Goal: Task Accomplishment & Management: Use online tool/utility

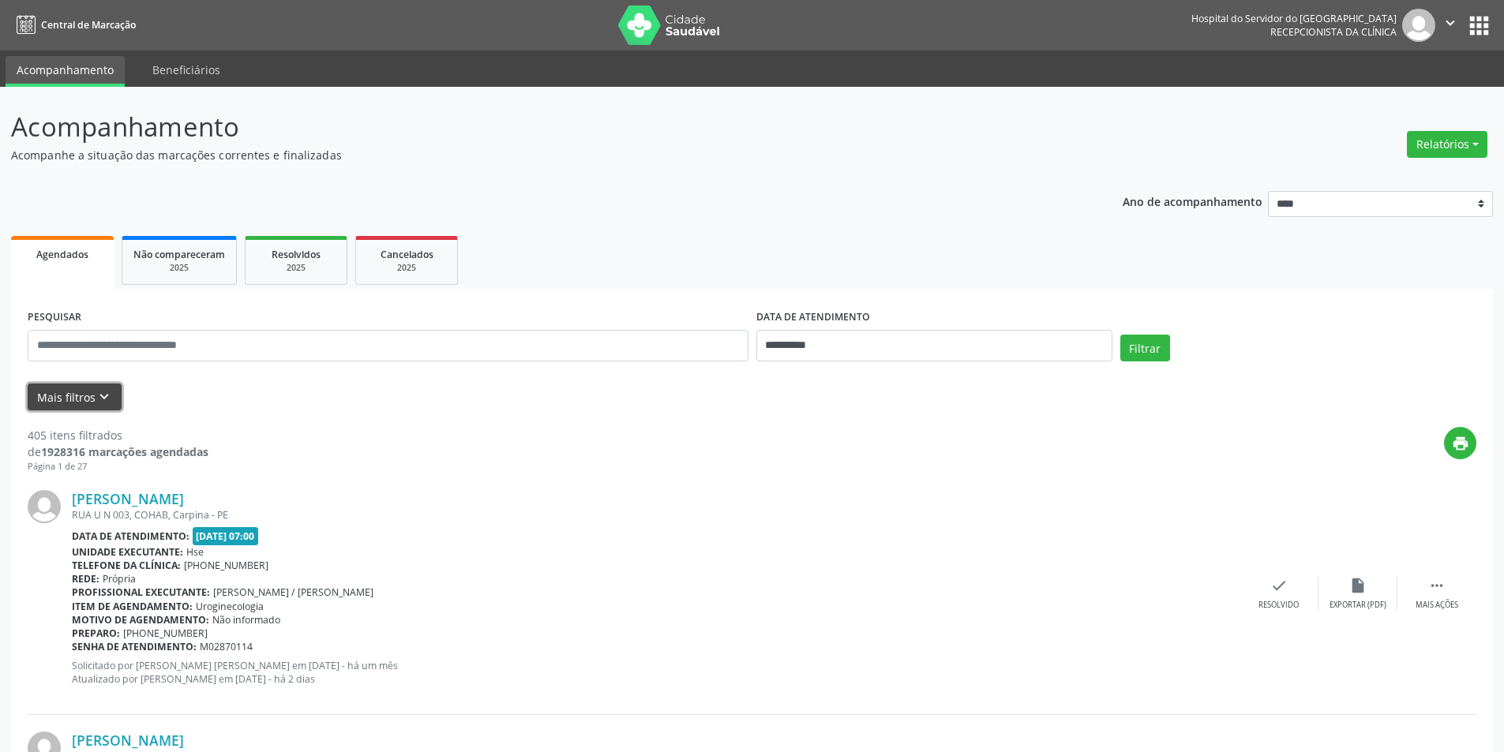
click at [49, 403] on button "Mais filtros keyboard_arrow_down" at bounding box center [75, 398] width 94 height 28
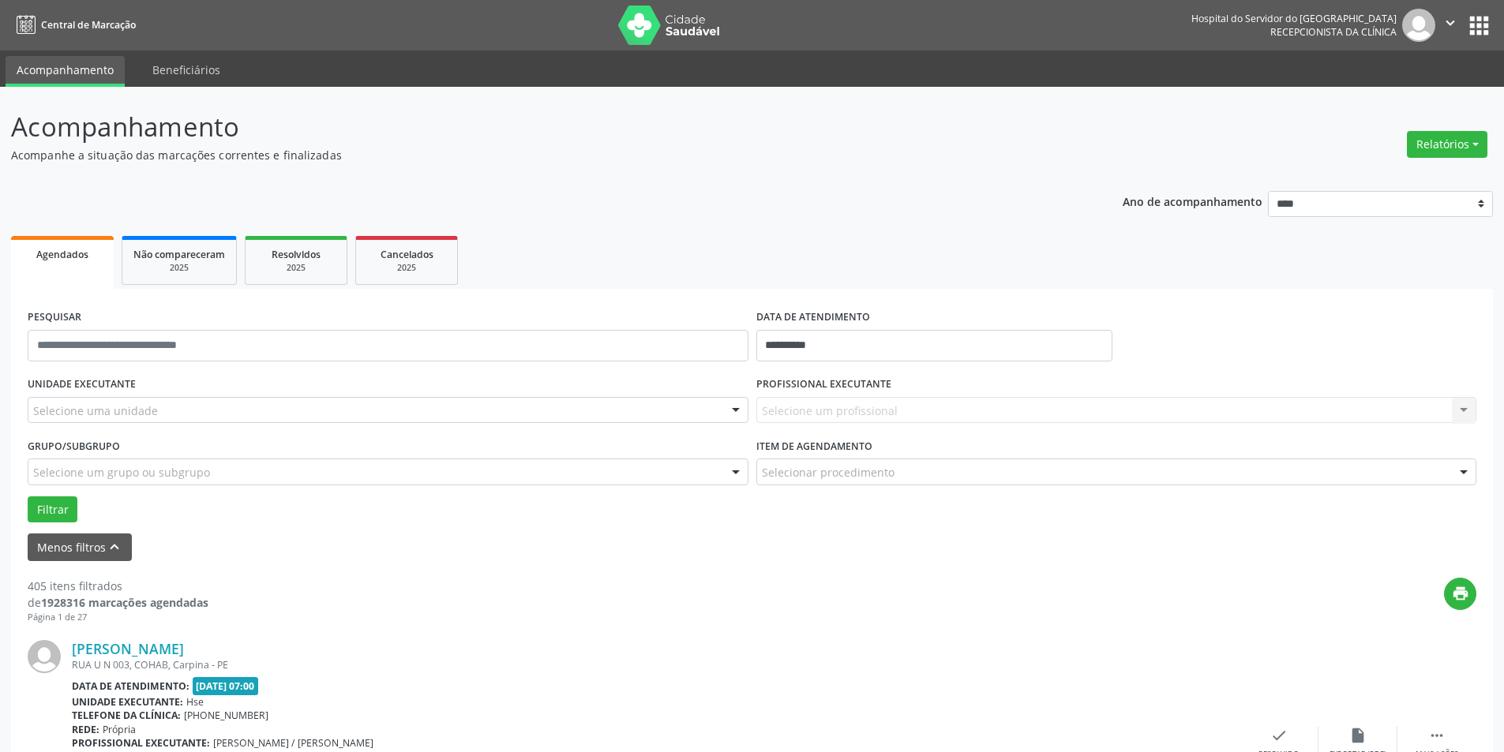
click at [735, 408] on div at bounding box center [736, 411] width 24 height 27
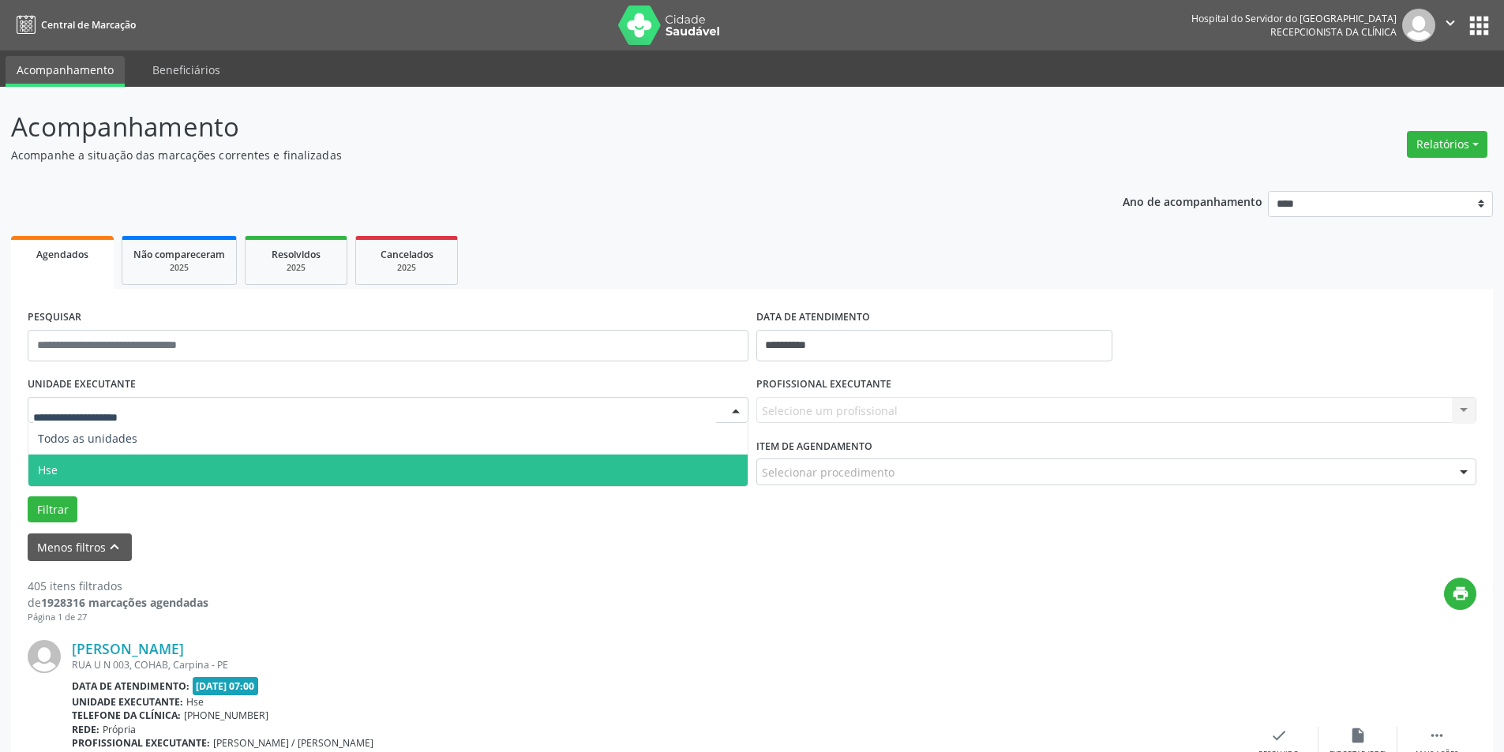
click at [543, 476] on span "Hse" at bounding box center [387, 471] width 719 height 32
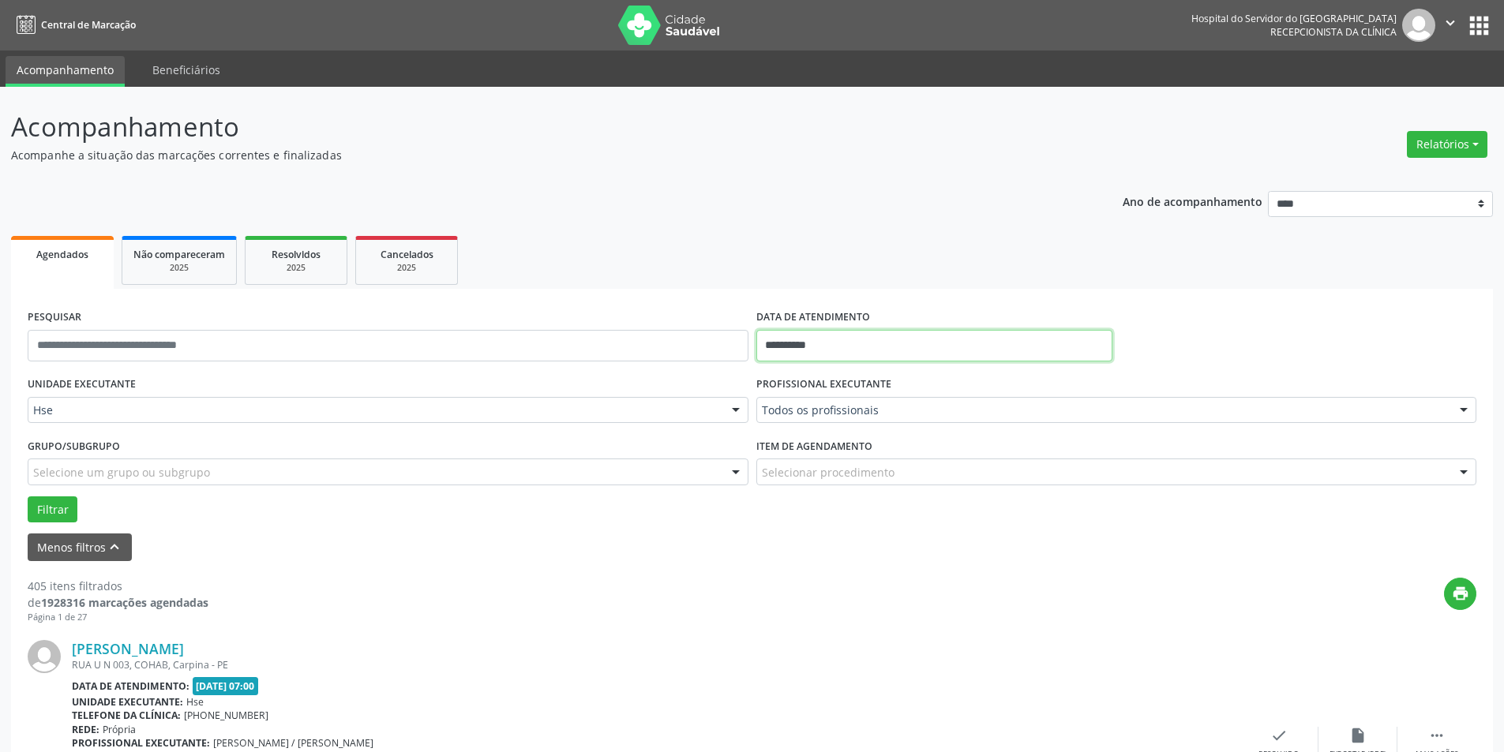
click at [1044, 346] on input "**********" at bounding box center [934, 346] width 356 height 32
click at [906, 516] on span "25" at bounding box center [912, 523] width 31 height 31
type input "**********"
click at [906, 516] on span "25" at bounding box center [912, 523] width 31 height 31
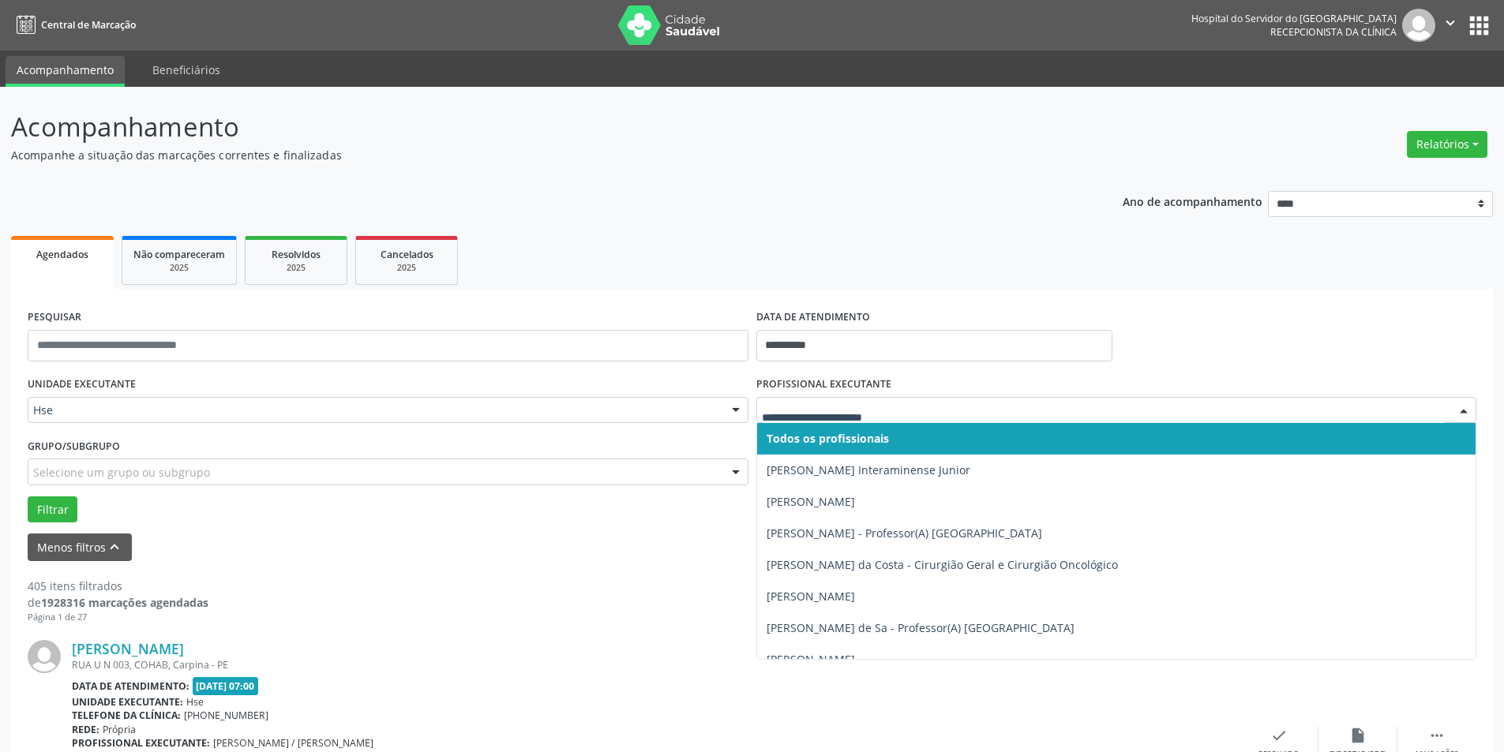
click at [1463, 403] on div at bounding box center [1464, 411] width 24 height 27
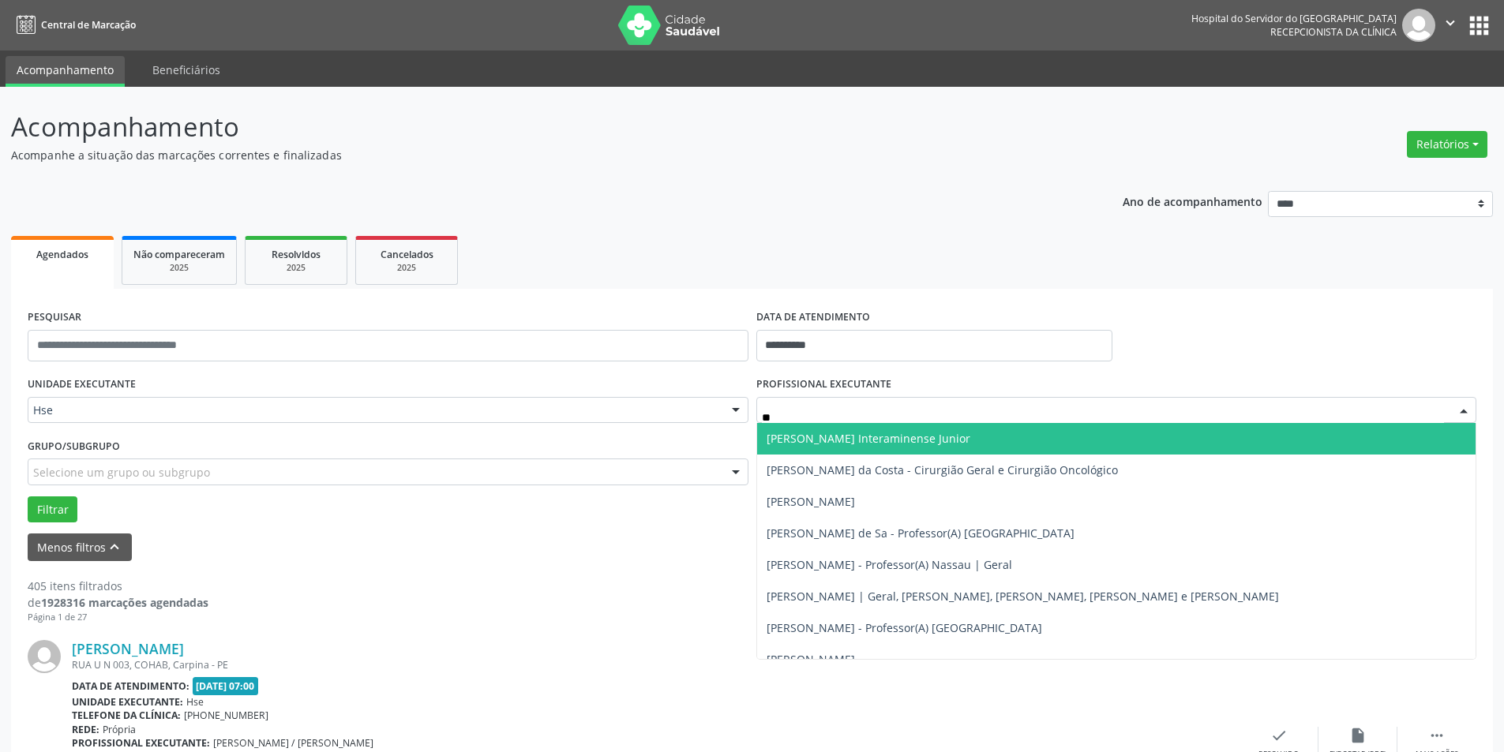
type input "***"
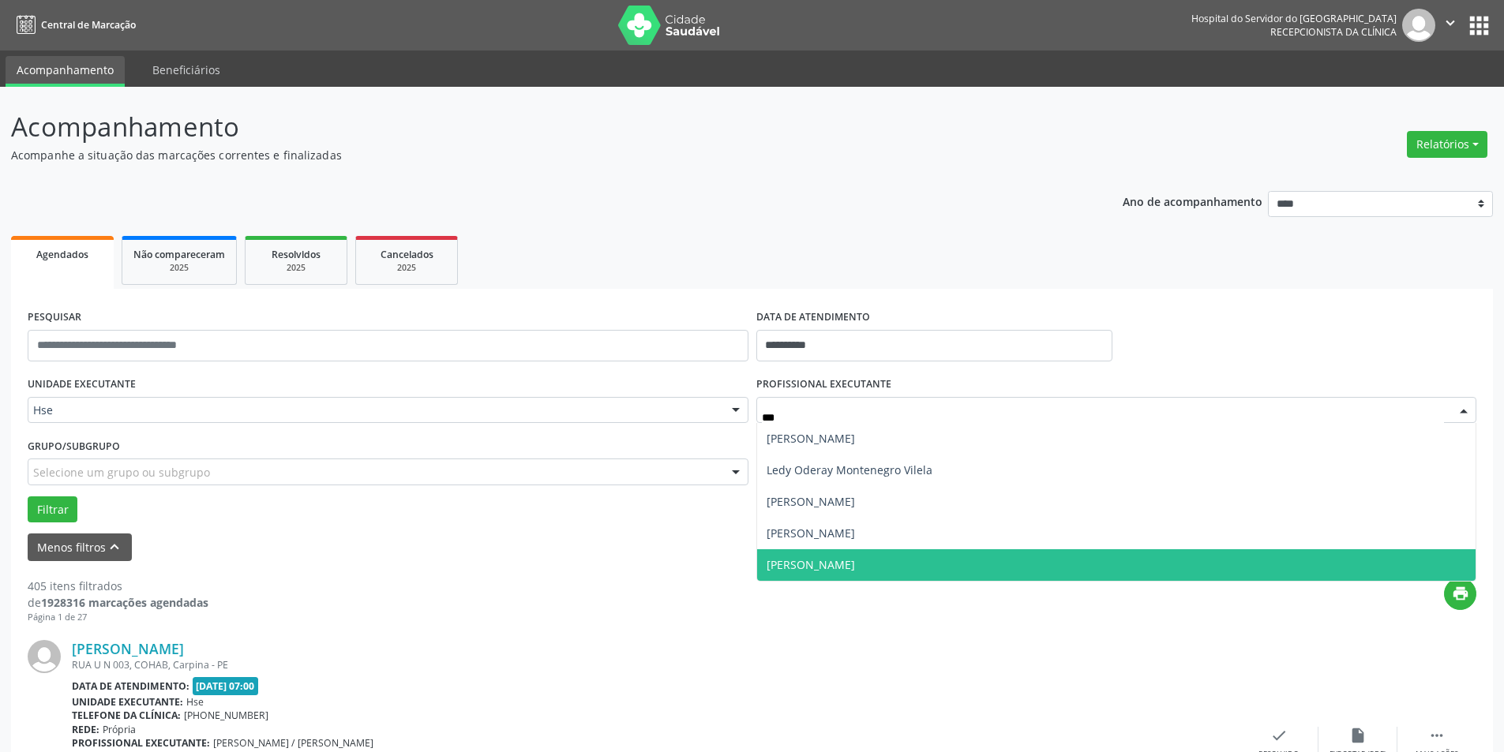
click at [1378, 561] on span "[PERSON_NAME]" at bounding box center [1116, 566] width 719 height 32
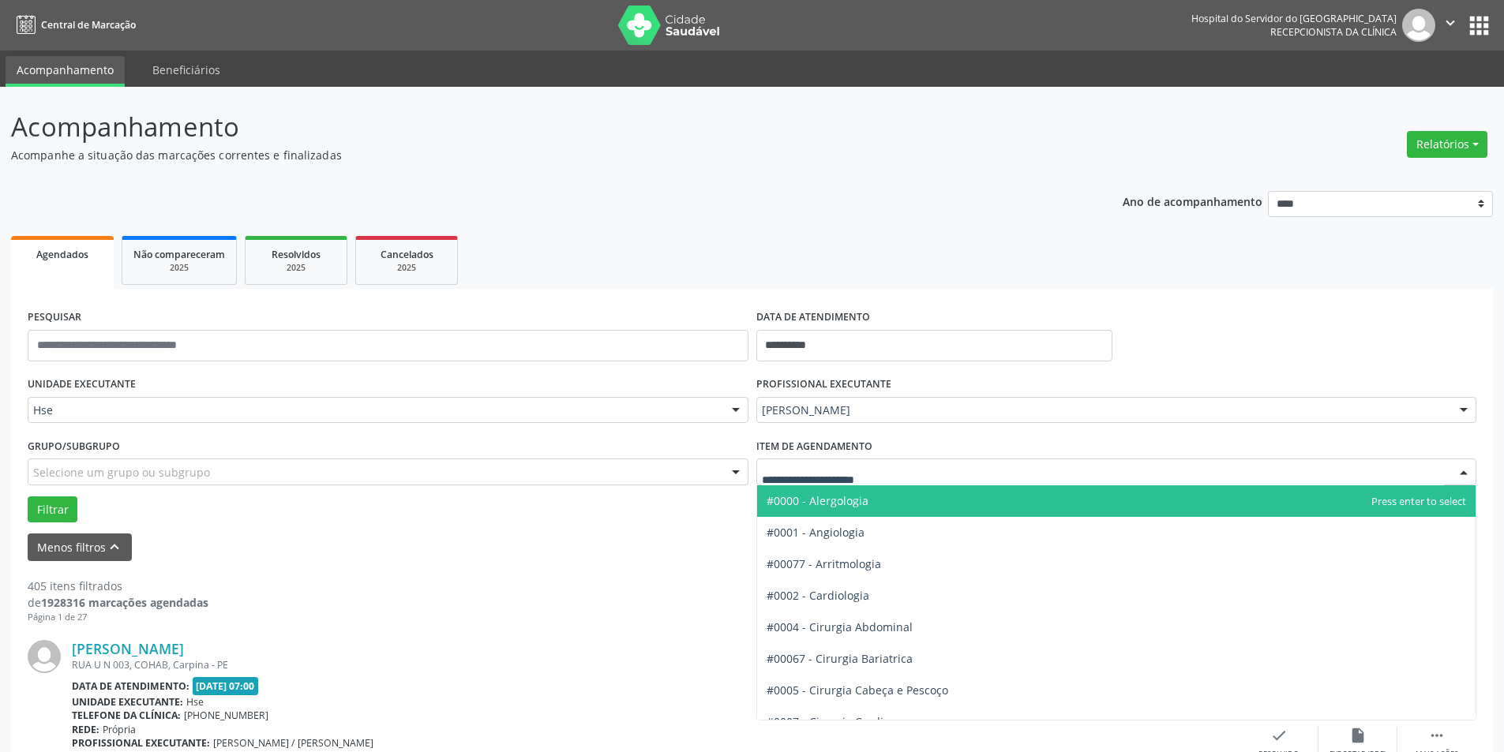
click at [1467, 466] on div at bounding box center [1464, 473] width 24 height 27
type input "****"
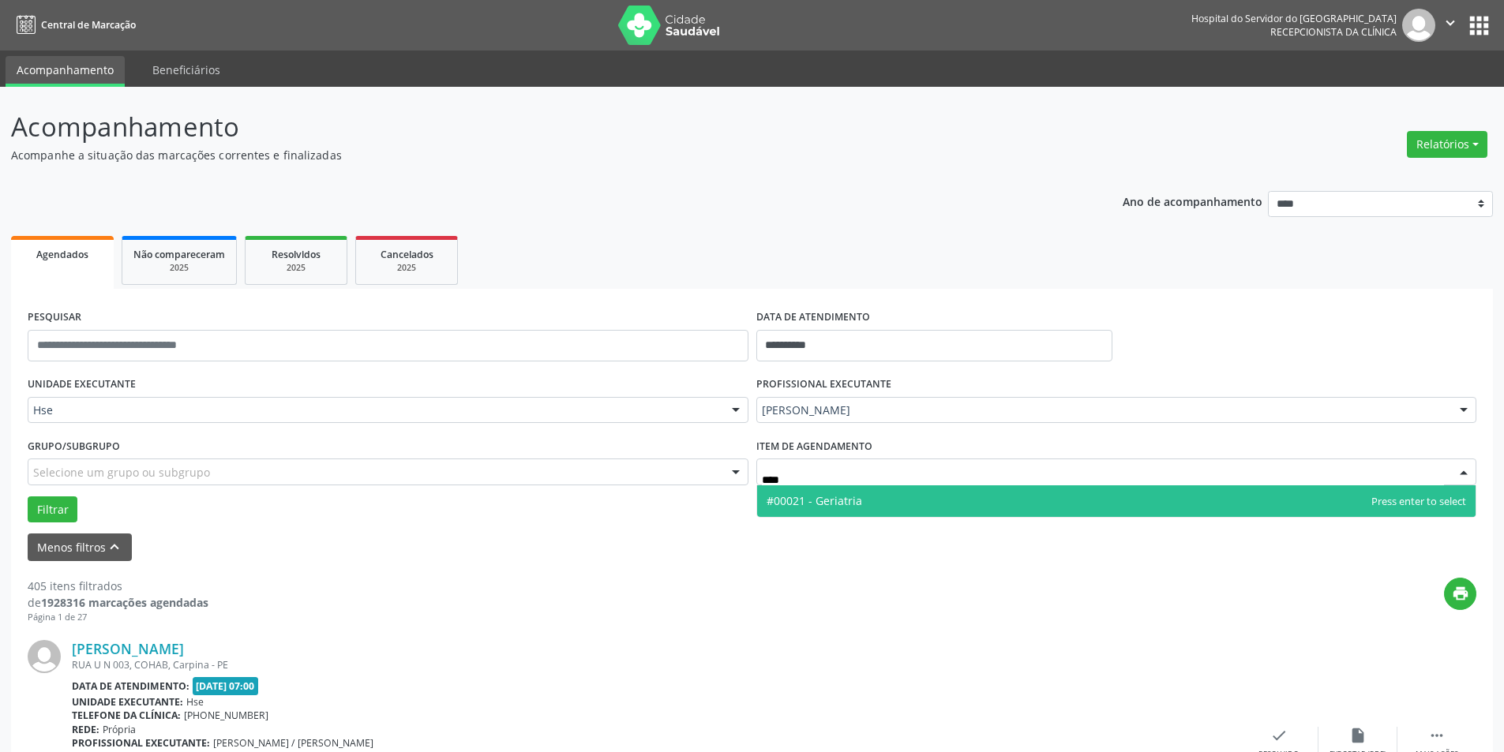
click at [1250, 496] on span "#00021 - Geriatria" at bounding box center [1116, 502] width 719 height 32
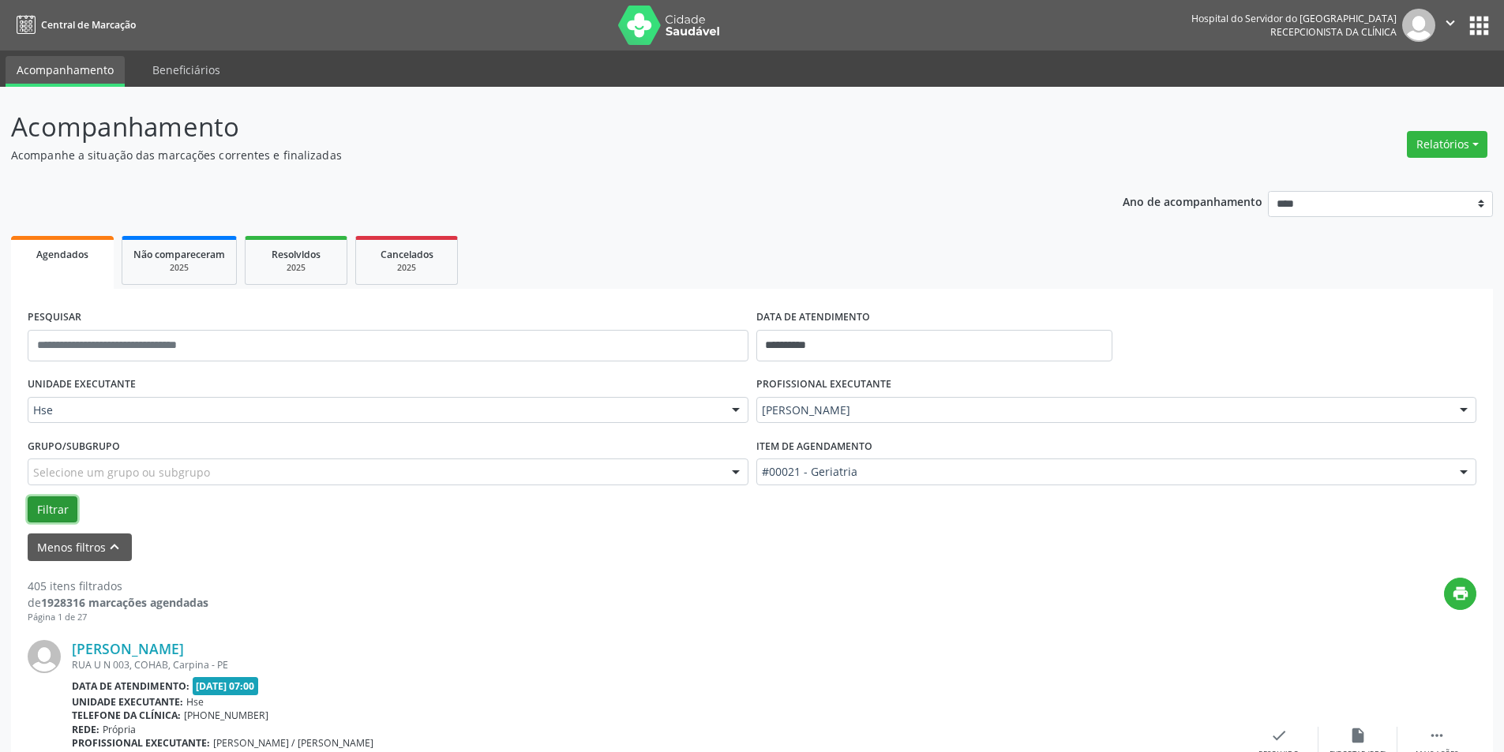
click at [41, 512] on button "Filtrar" at bounding box center [53, 510] width 50 height 27
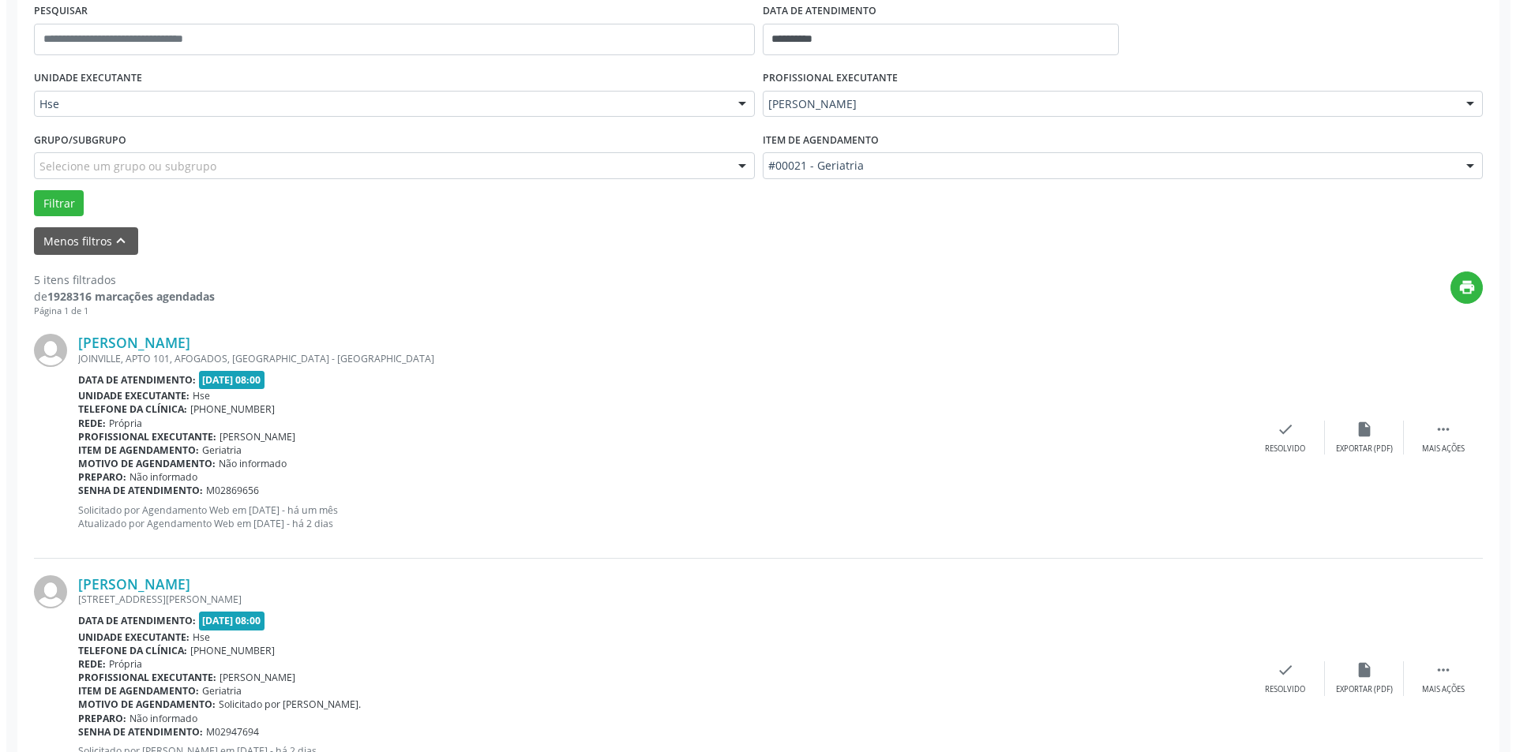
scroll to position [237, 0]
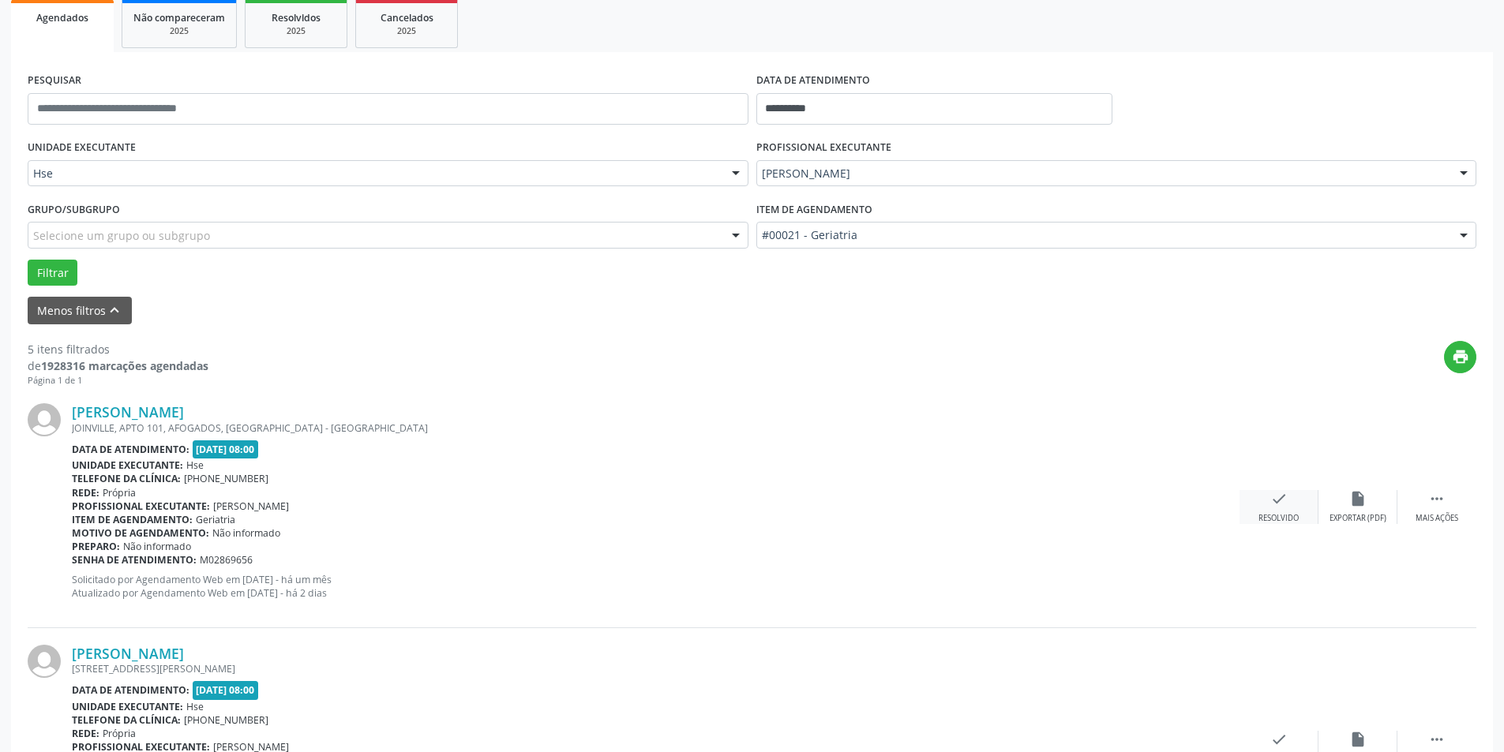
click at [1289, 496] on div "check Resolvido" at bounding box center [1279, 507] width 79 height 34
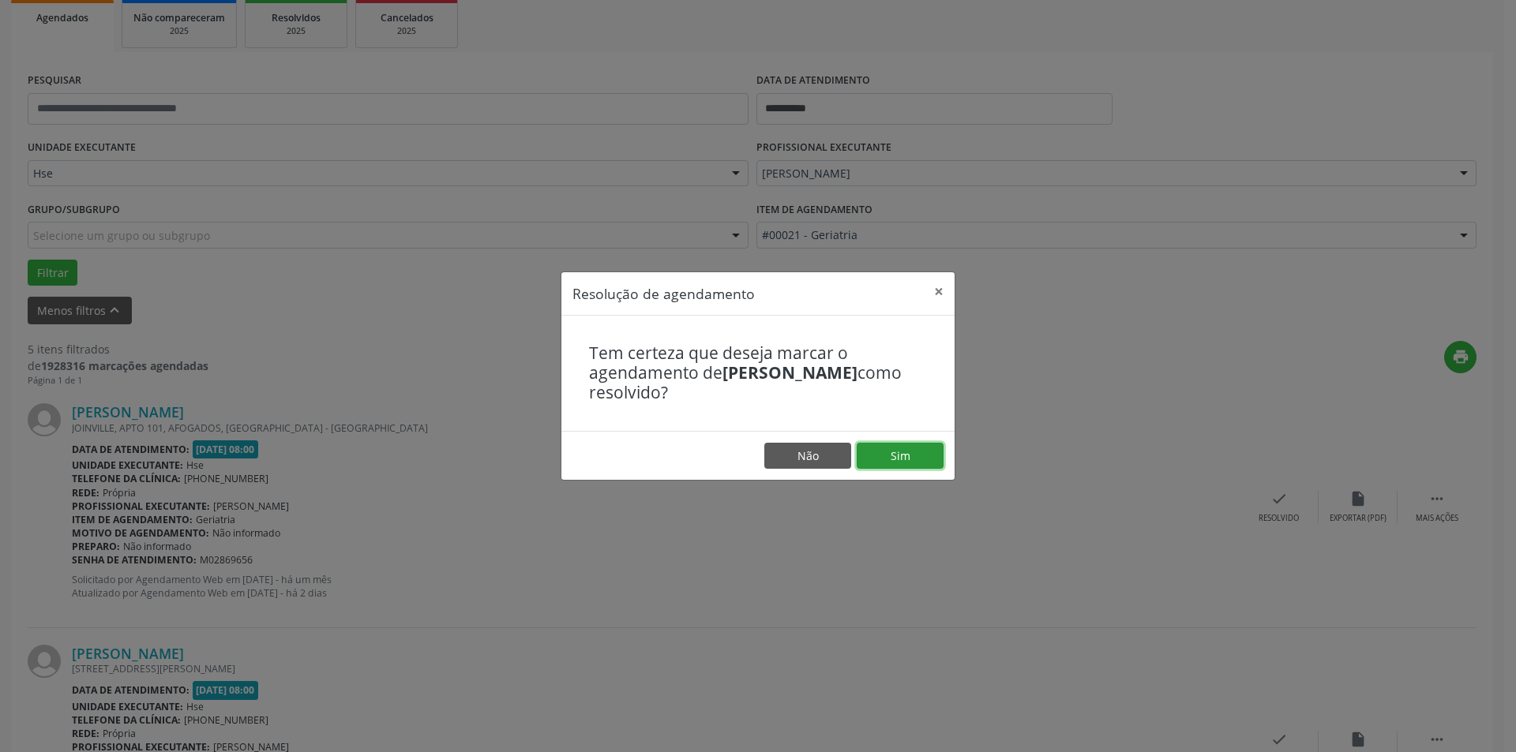
click at [893, 451] on button "Sim" at bounding box center [900, 456] width 87 height 27
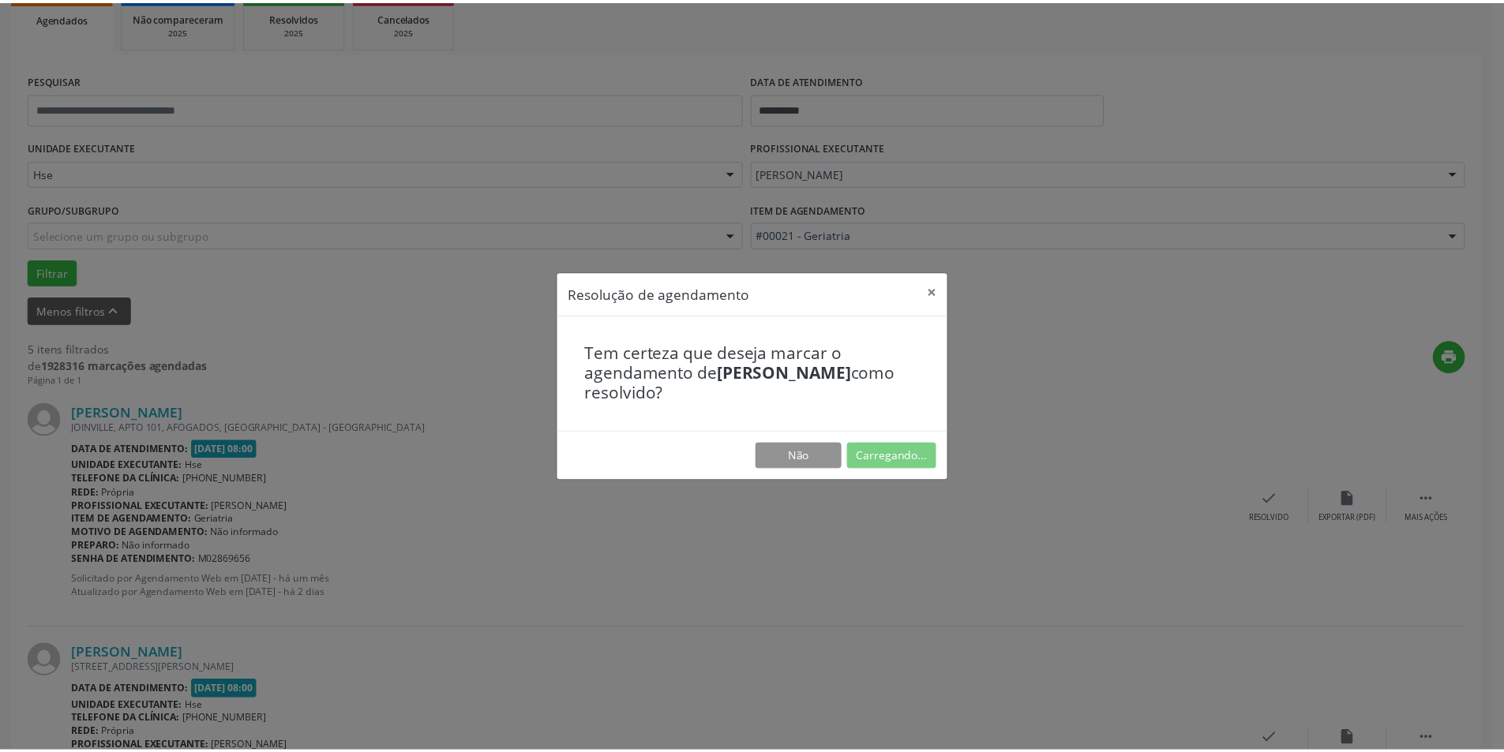
scroll to position [0, 0]
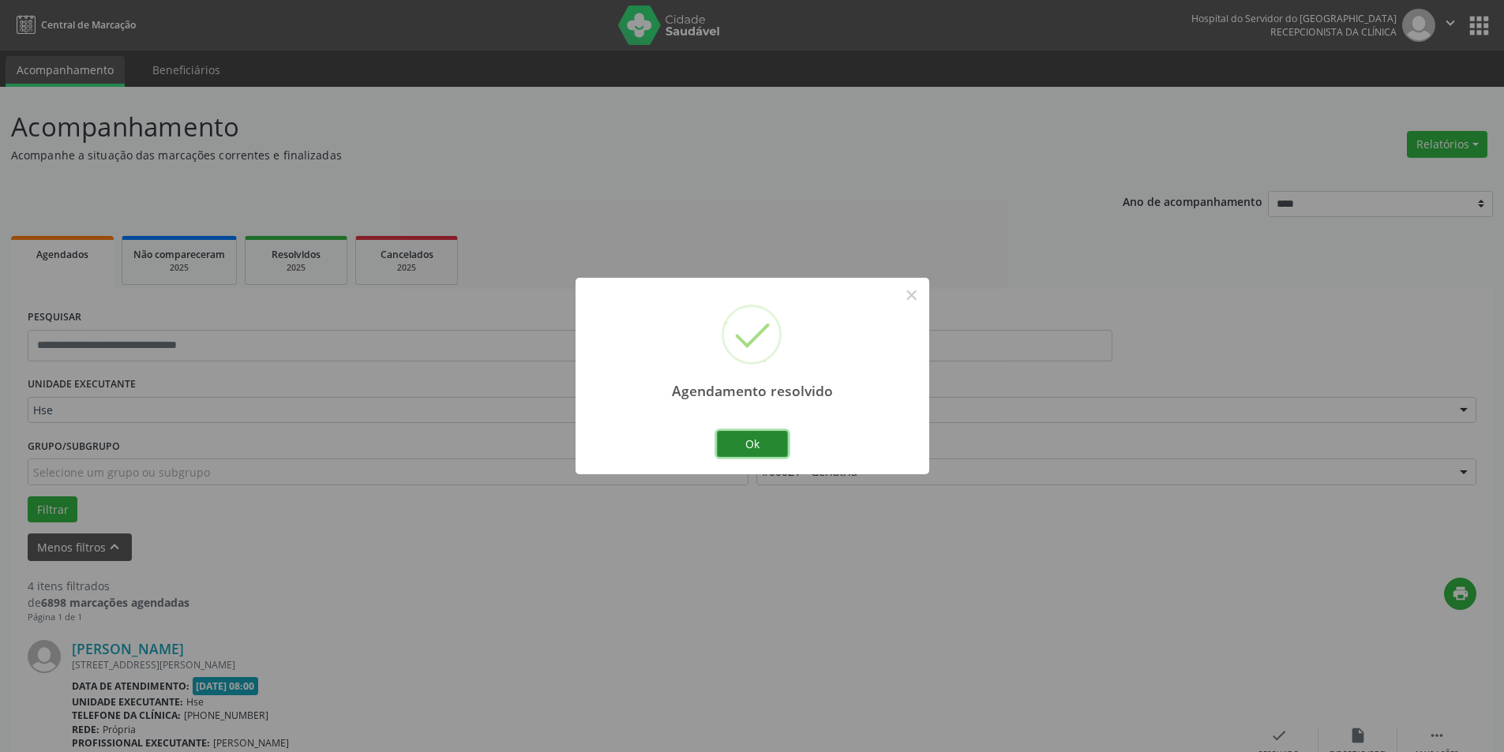
click at [741, 445] on button "Ok" at bounding box center [752, 444] width 71 height 27
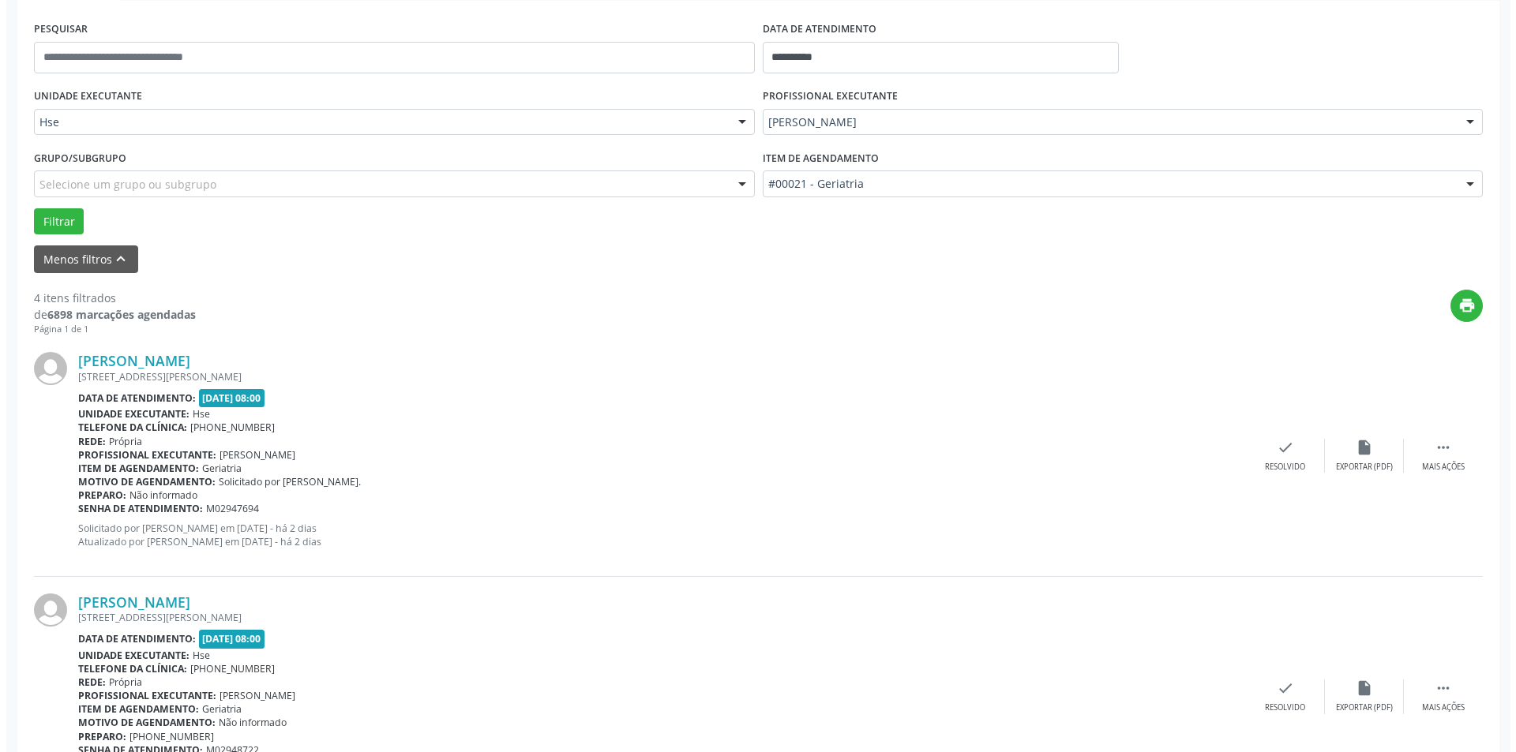
scroll to position [316, 0]
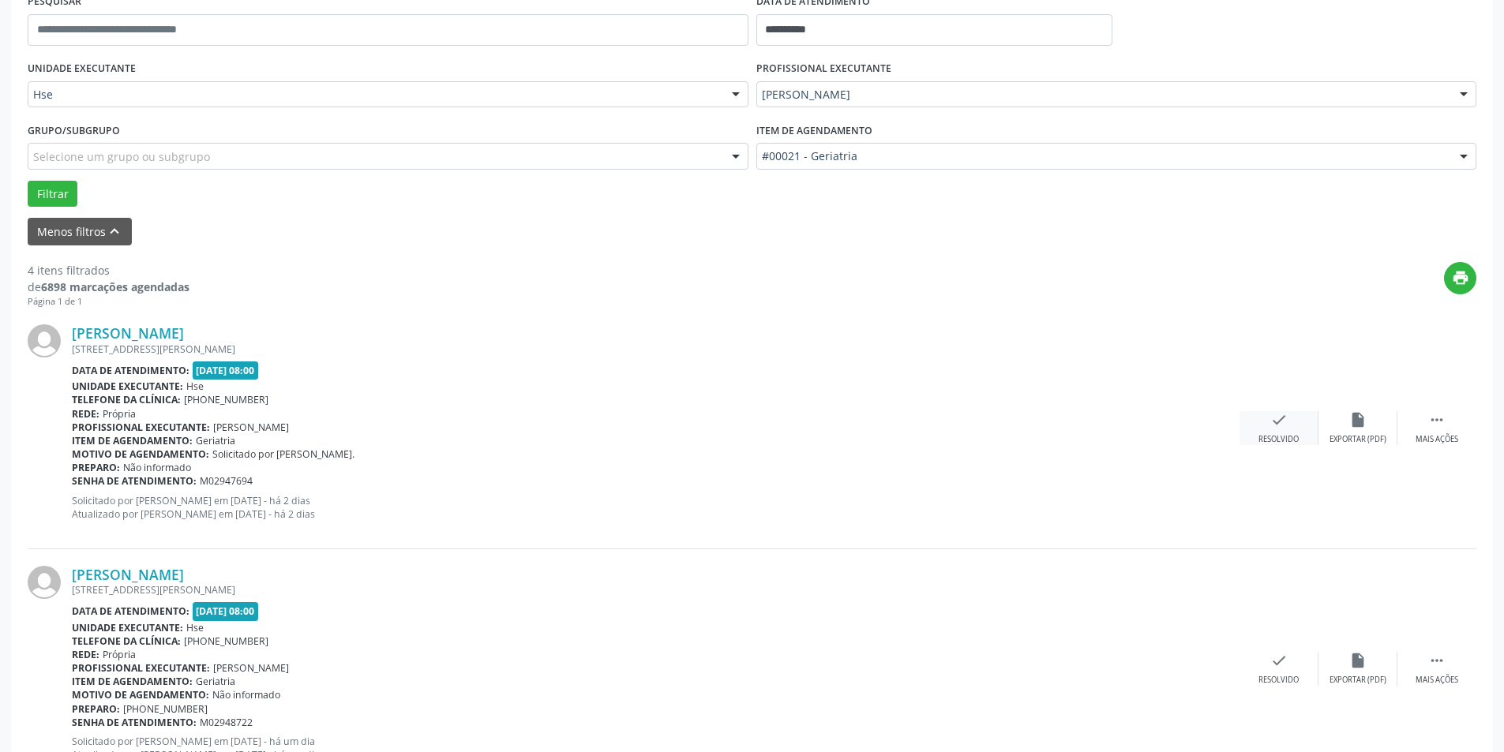
click at [1277, 435] on div "Resolvido" at bounding box center [1279, 439] width 40 height 11
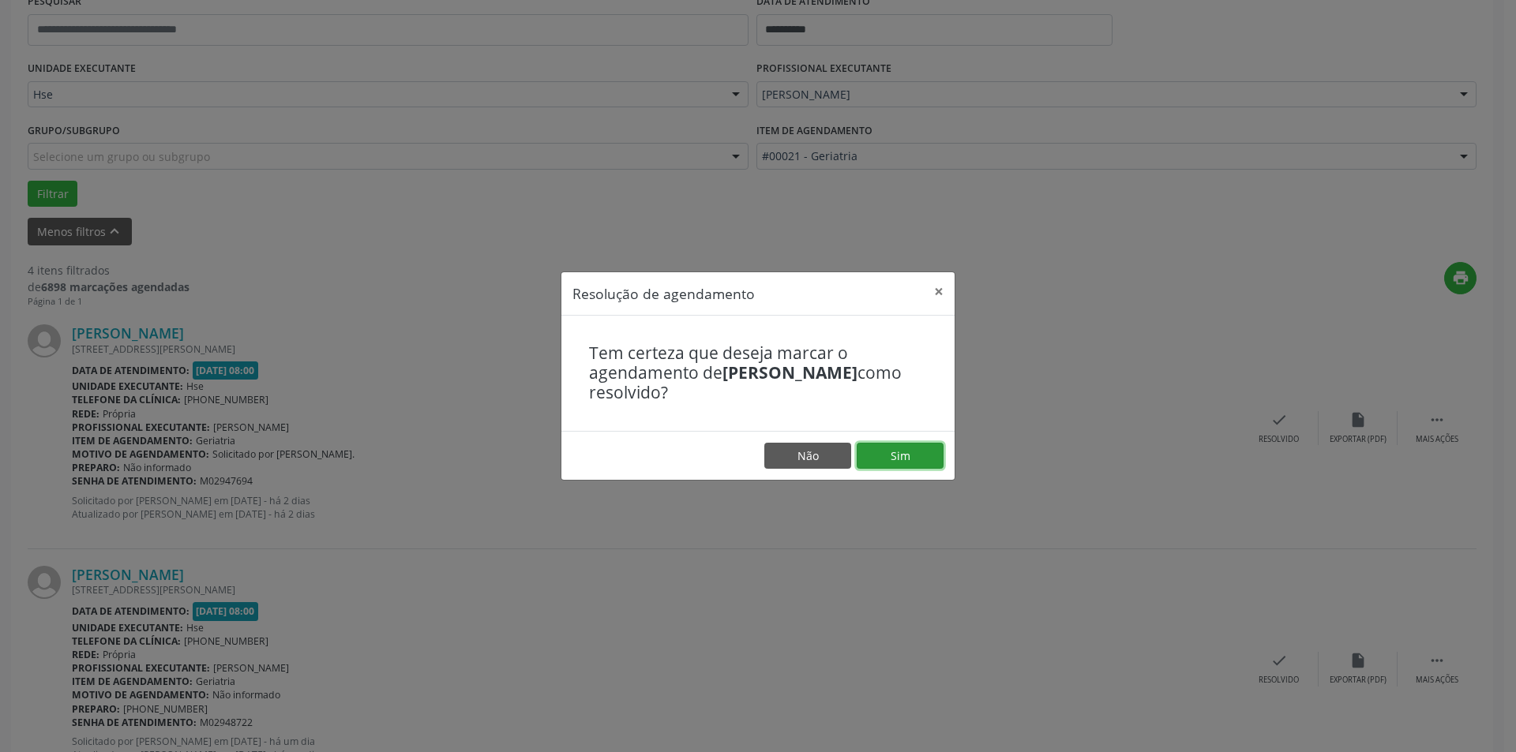
click at [899, 460] on button "Sim" at bounding box center [900, 456] width 87 height 27
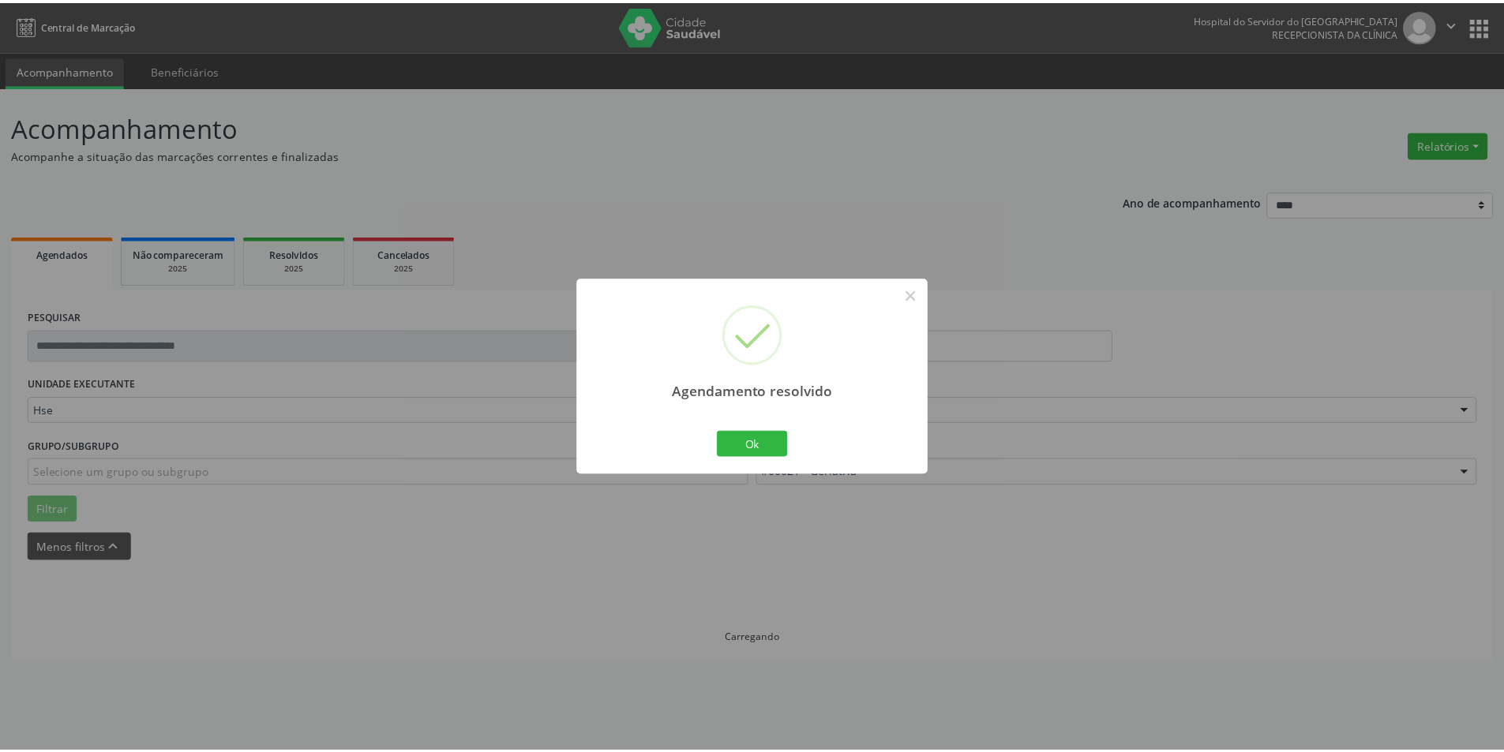
scroll to position [0, 0]
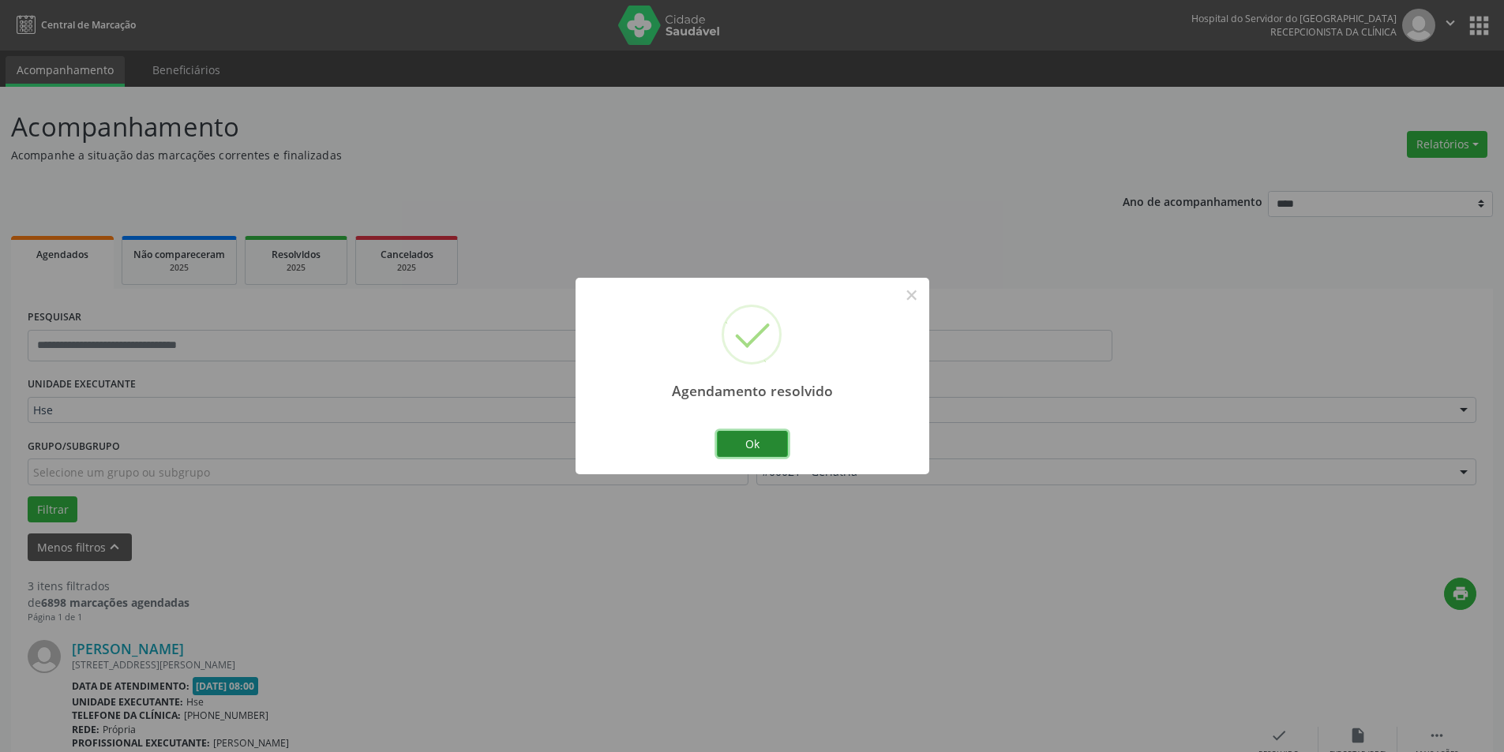
click at [761, 445] on button "Ok" at bounding box center [752, 444] width 71 height 27
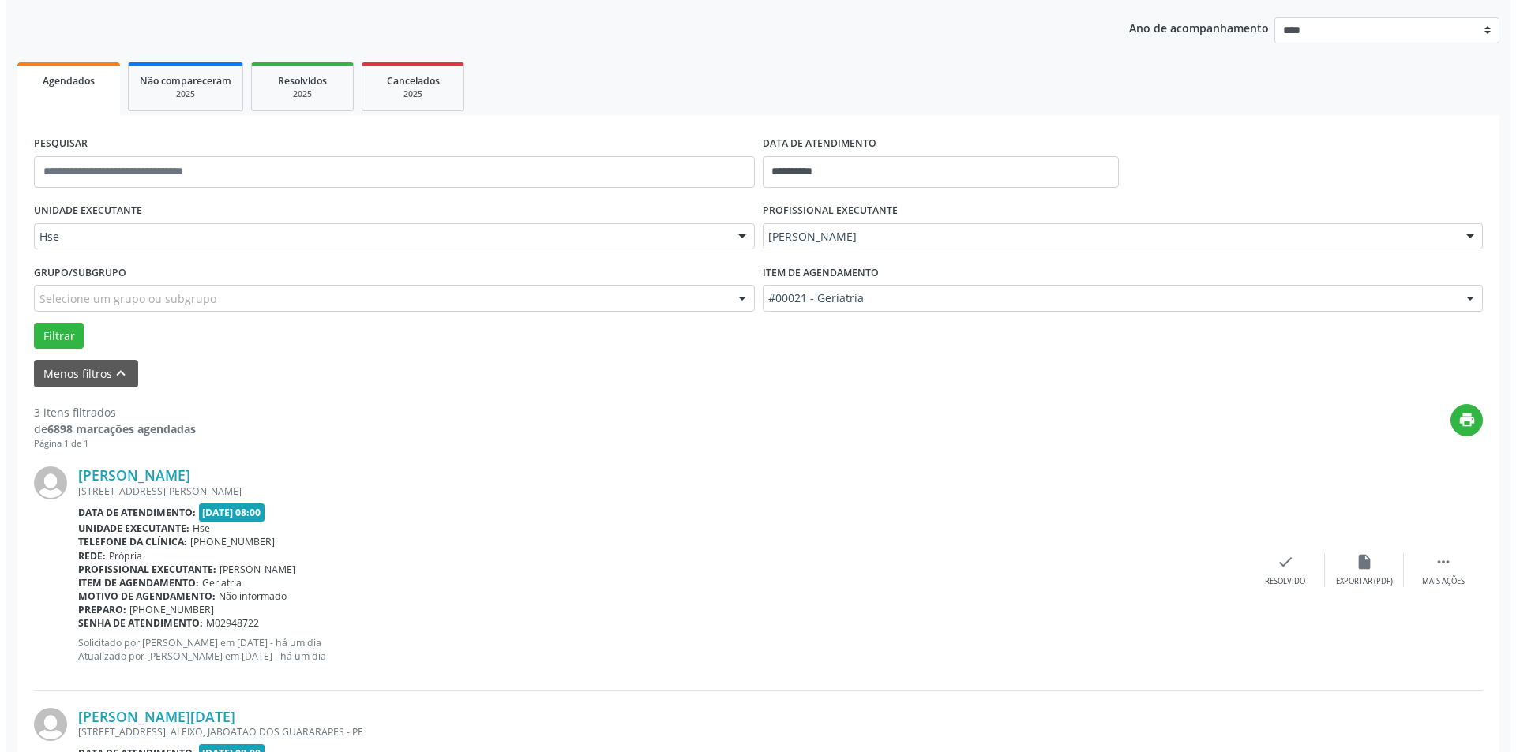
scroll to position [237, 0]
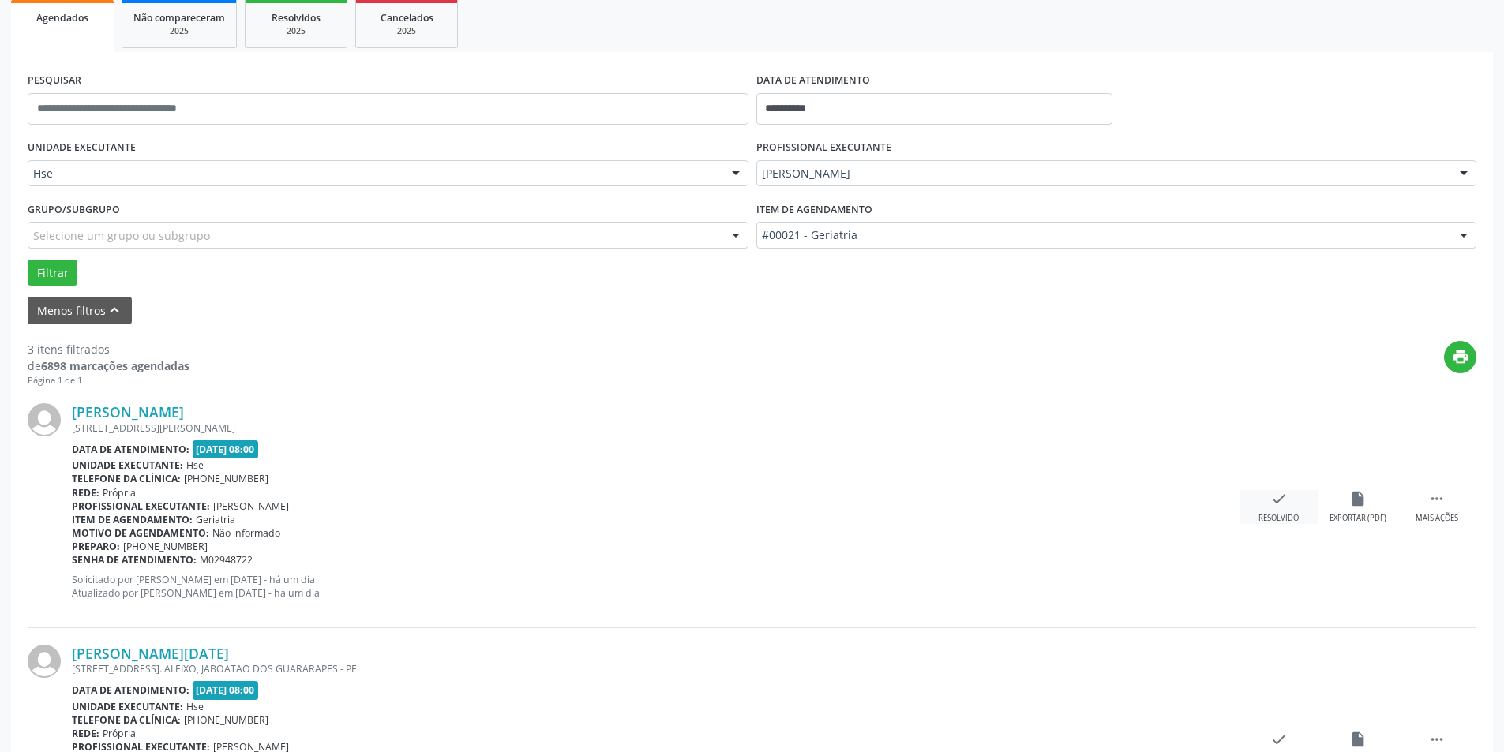
click at [1292, 504] on div "check Resolvido" at bounding box center [1279, 507] width 79 height 34
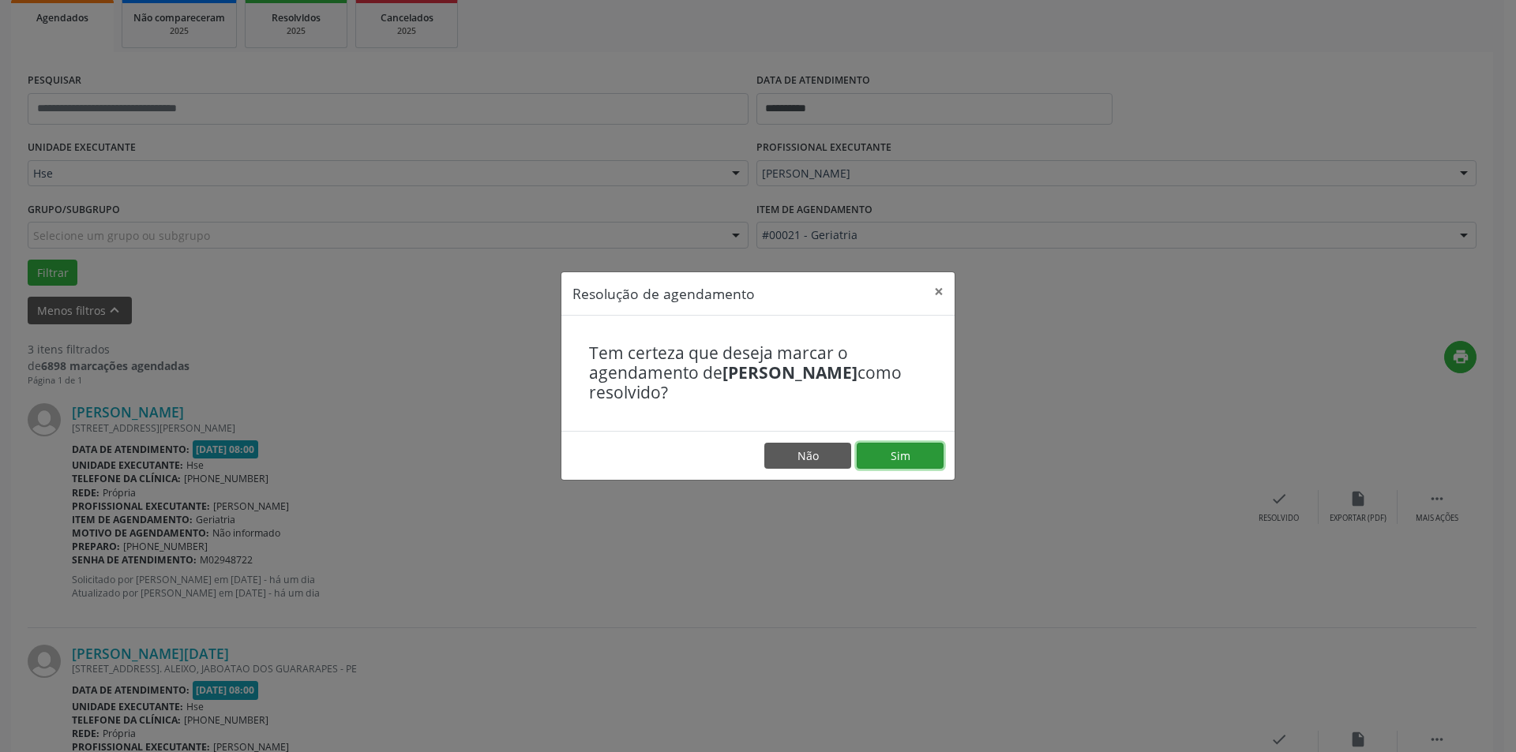
click at [912, 462] on button "Sim" at bounding box center [900, 456] width 87 height 27
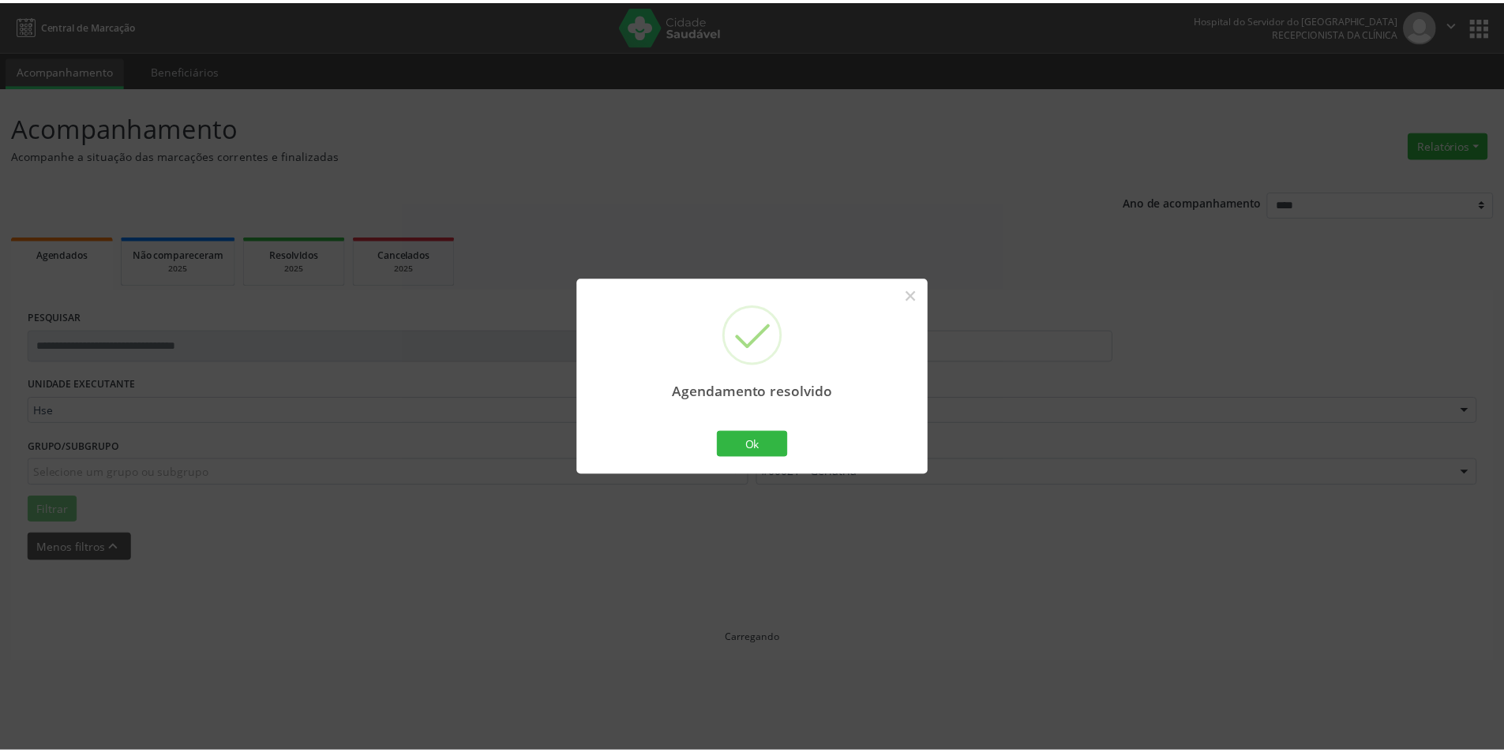
scroll to position [0, 0]
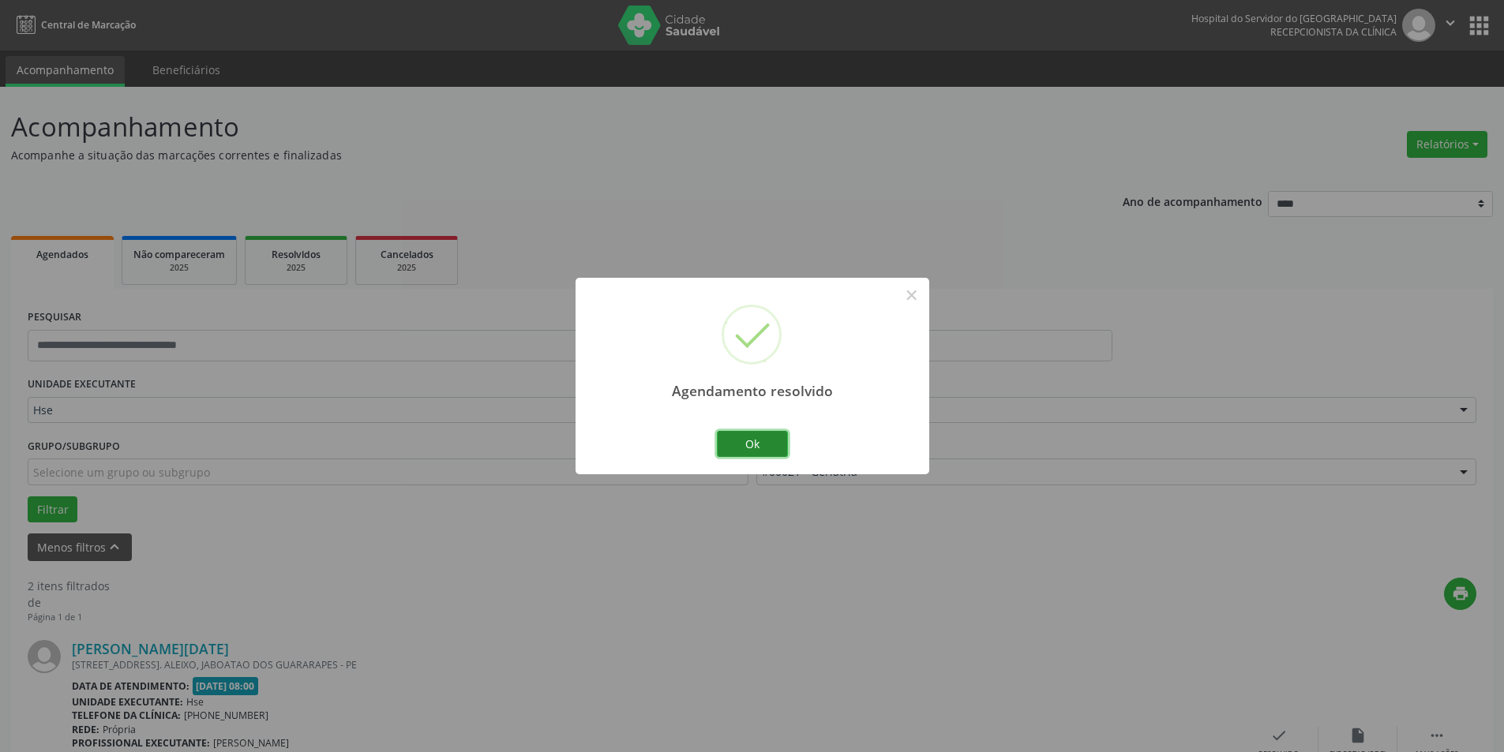
click at [742, 444] on button "Ok" at bounding box center [752, 444] width 71 height 27
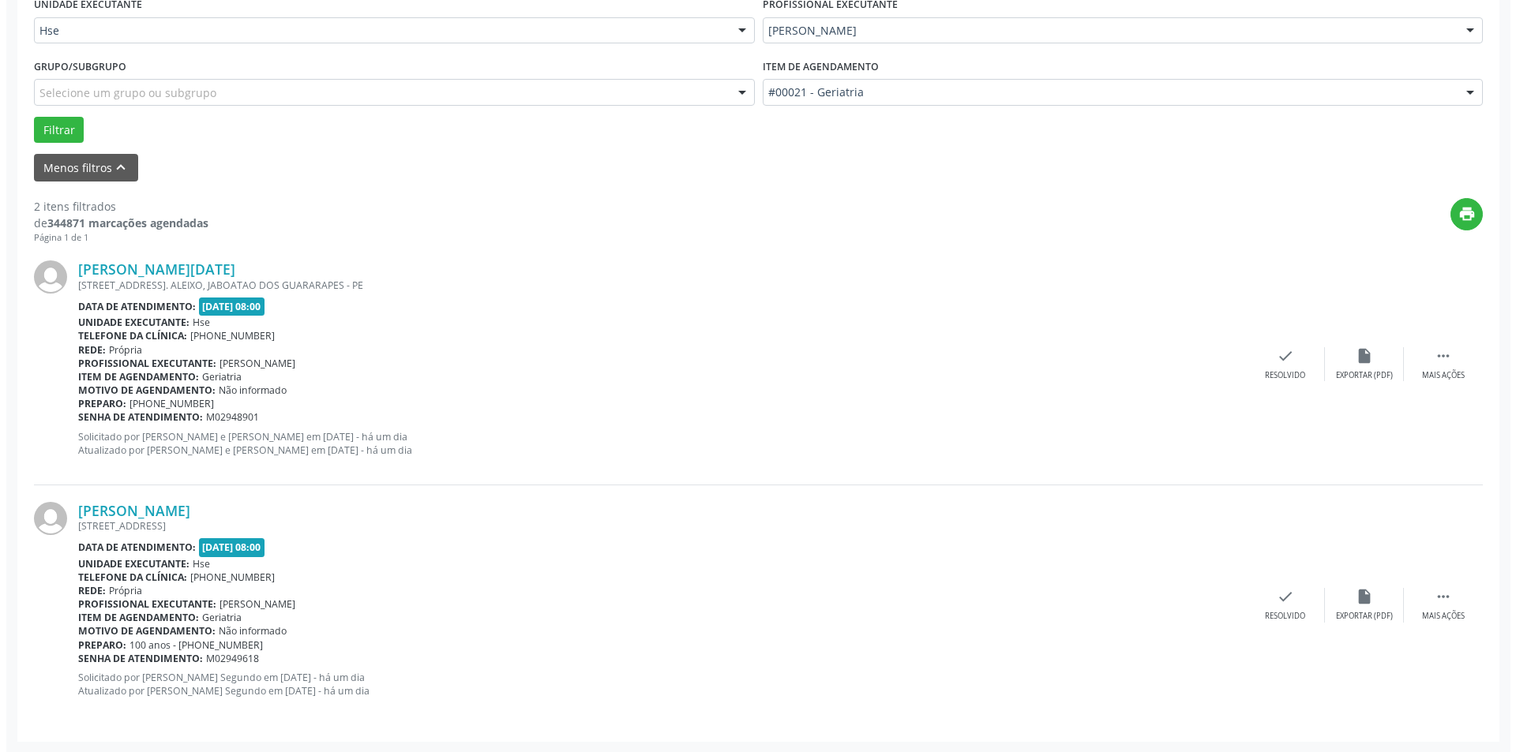
scroll to position [381, 0]
click at [1273, 356] on icon "check" at bounding box center [1278, 355] width 17 height 17
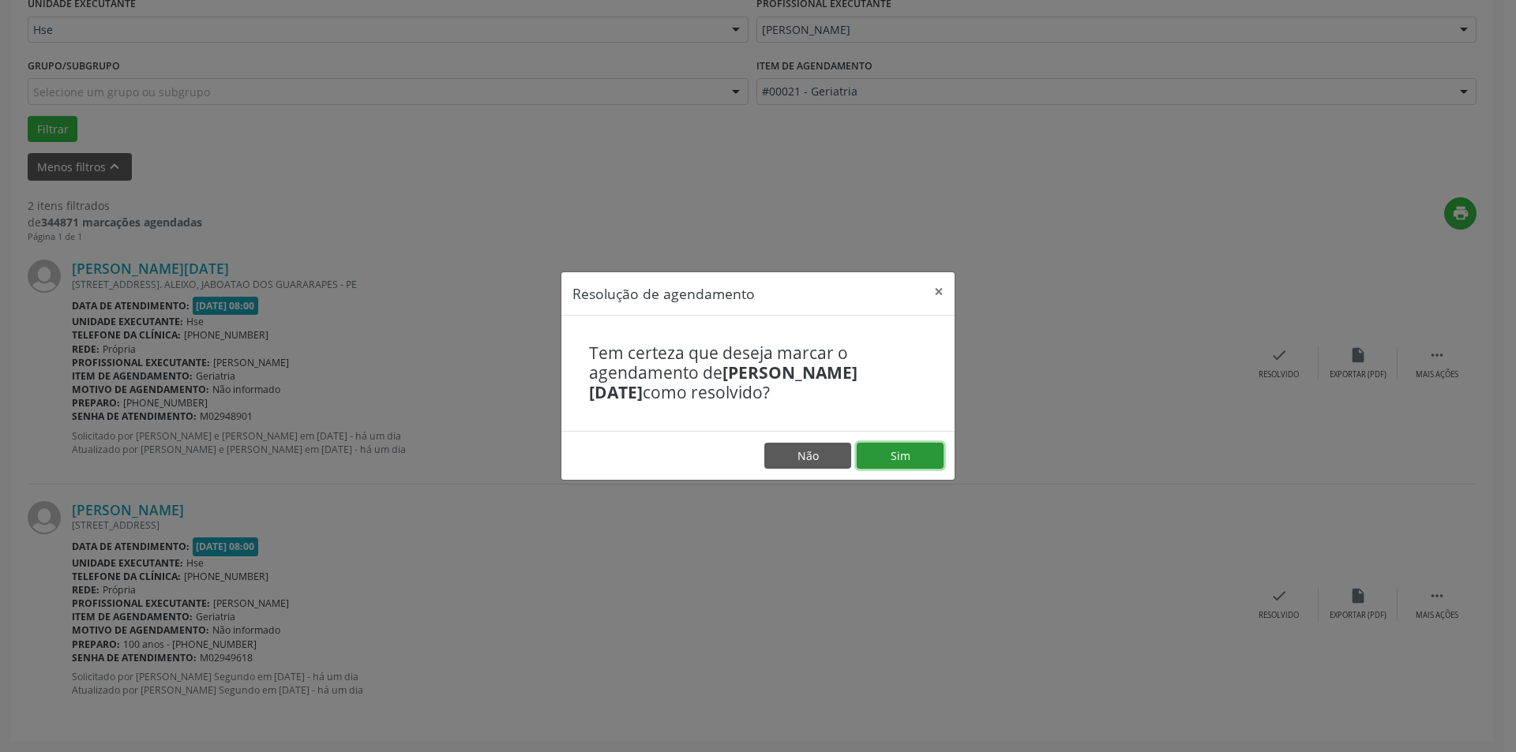
click at [910, 453] on button "Sim" at bounding box center [900, 456] width 87 height 27
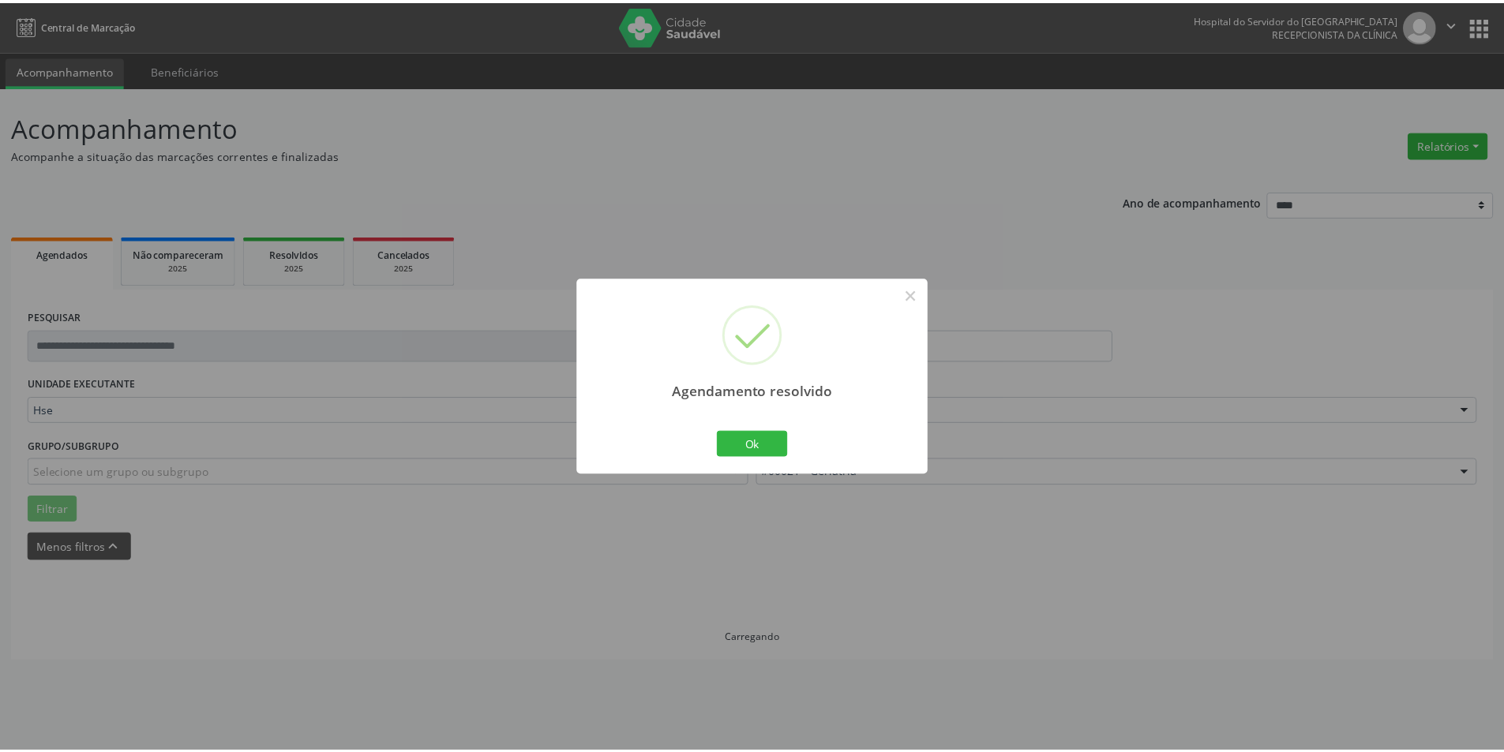
scroll to position [0, 0]
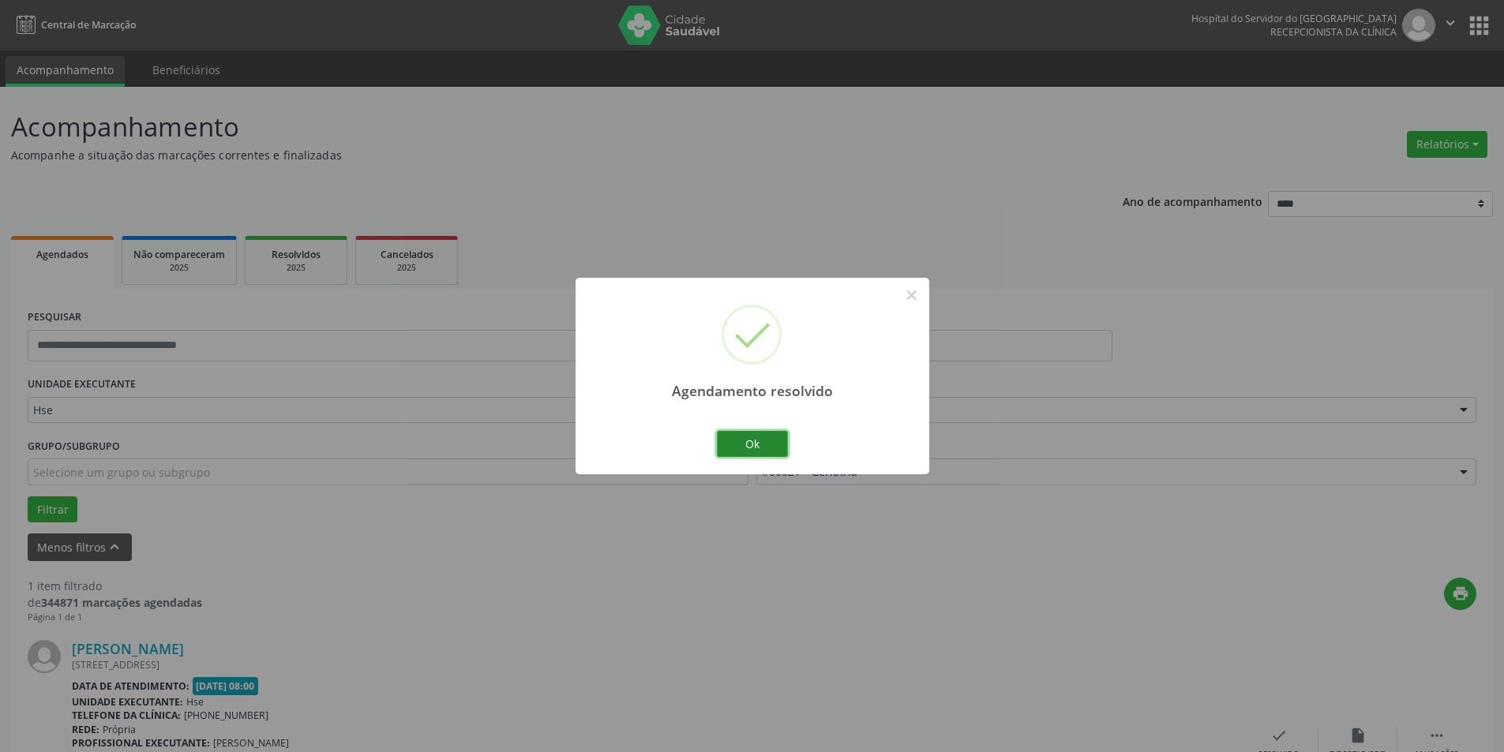
click at [767, 441] on button "Ok" at bounding box center [752, 444] width 71 height 27
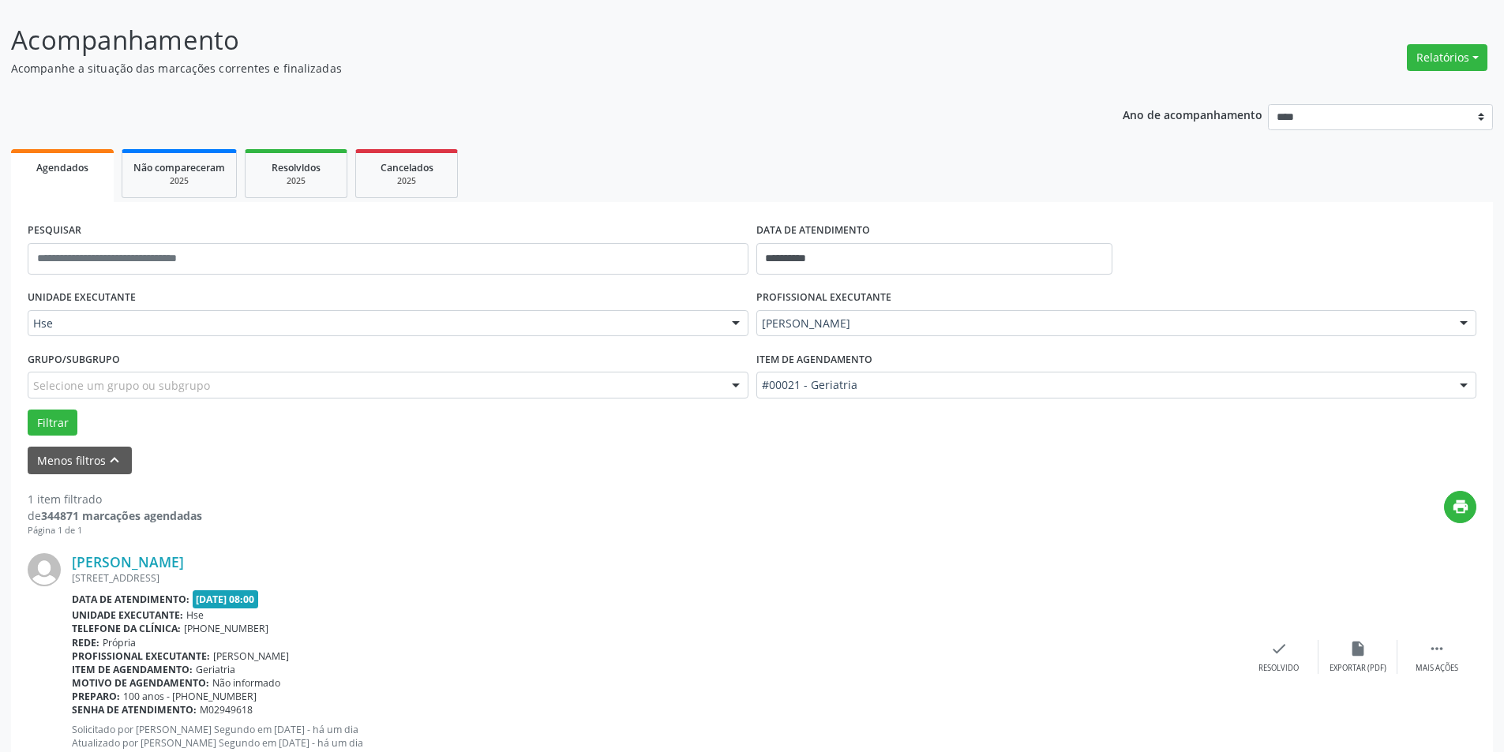
scroll to position [140, 0]
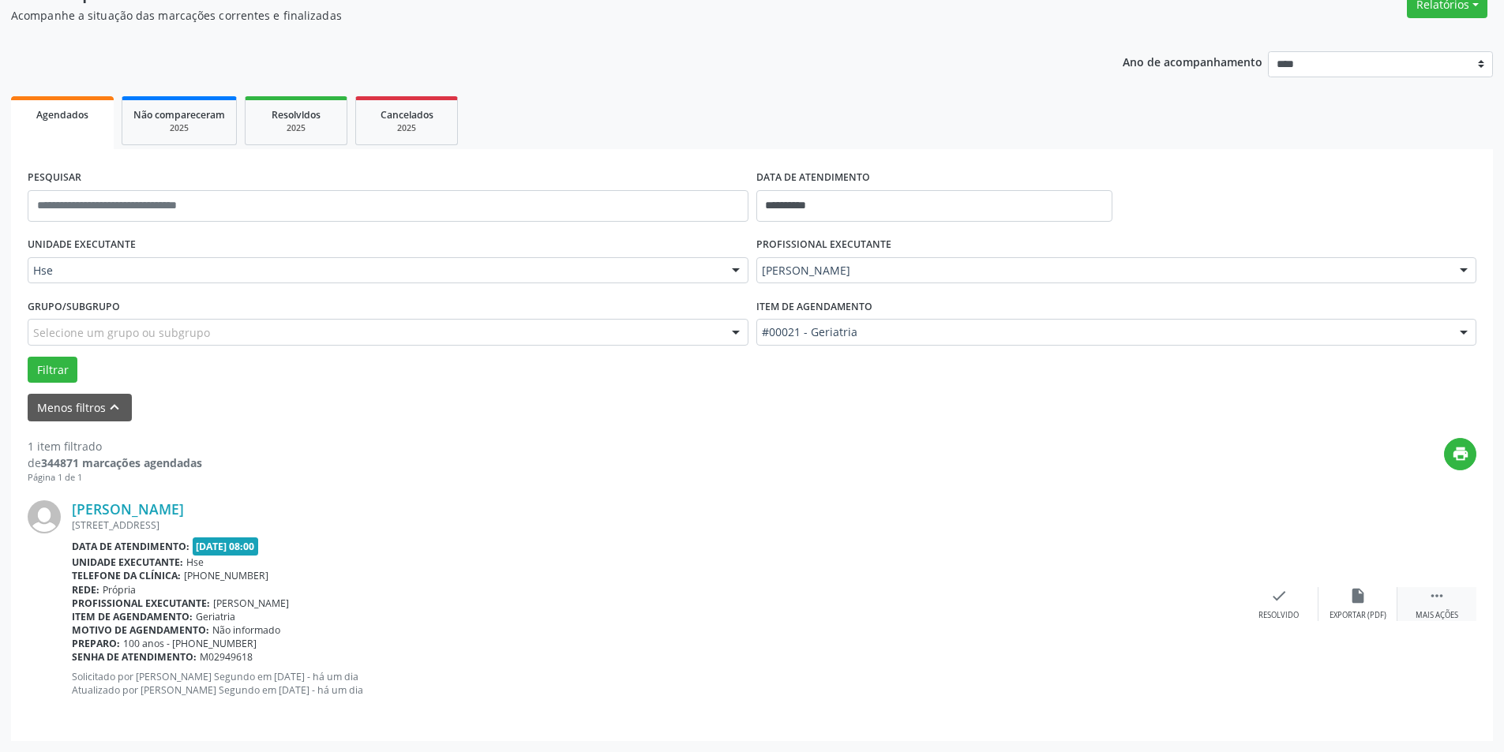
click at [1459, 590] on div " Mais ações" at bounding box center [1436, 604] width 79 height 34
click at [1350, 595] on icon "alarm_off" at bounding box center [1357, 595] width 17 height 17
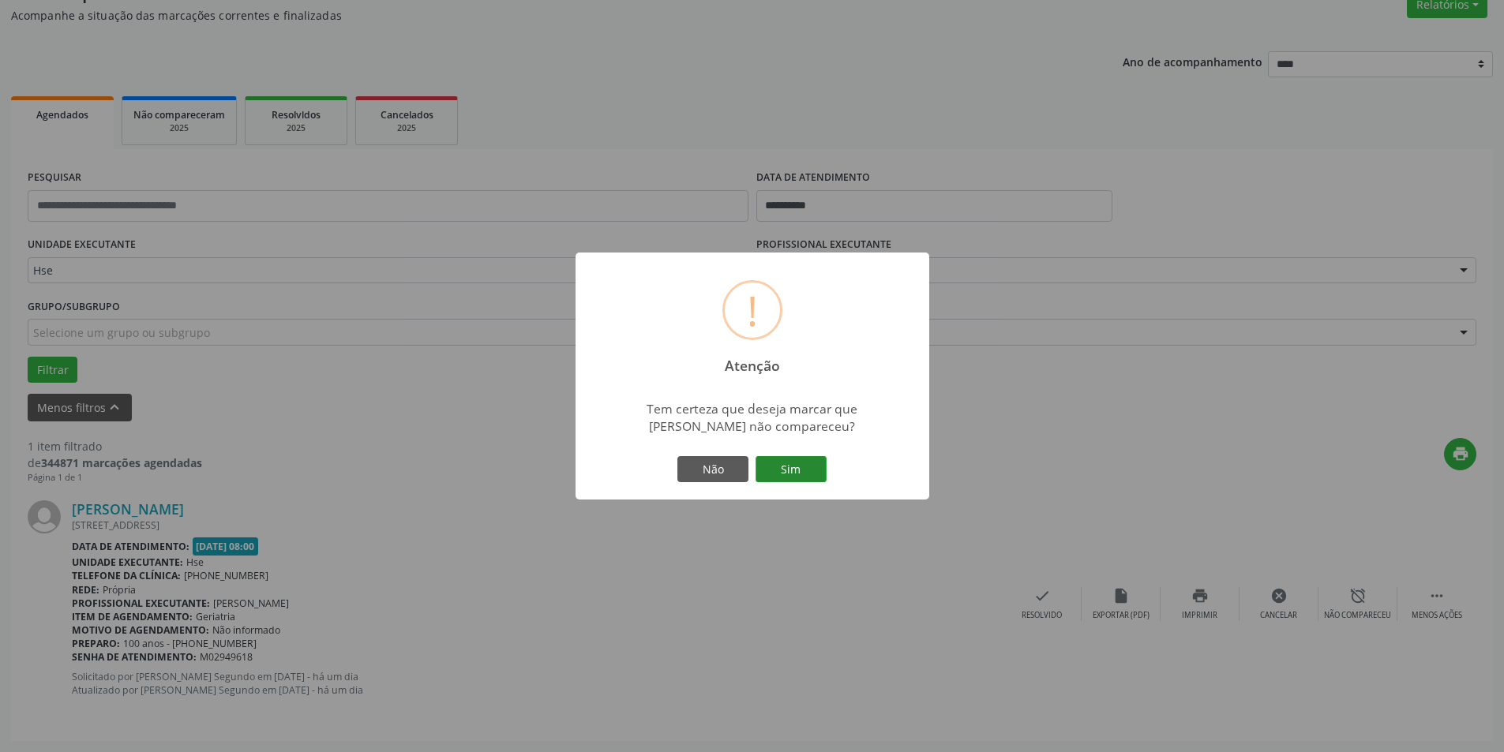
click at [790, 467] on button "Sim" at bounding box center [791, 469] width 71 height 27
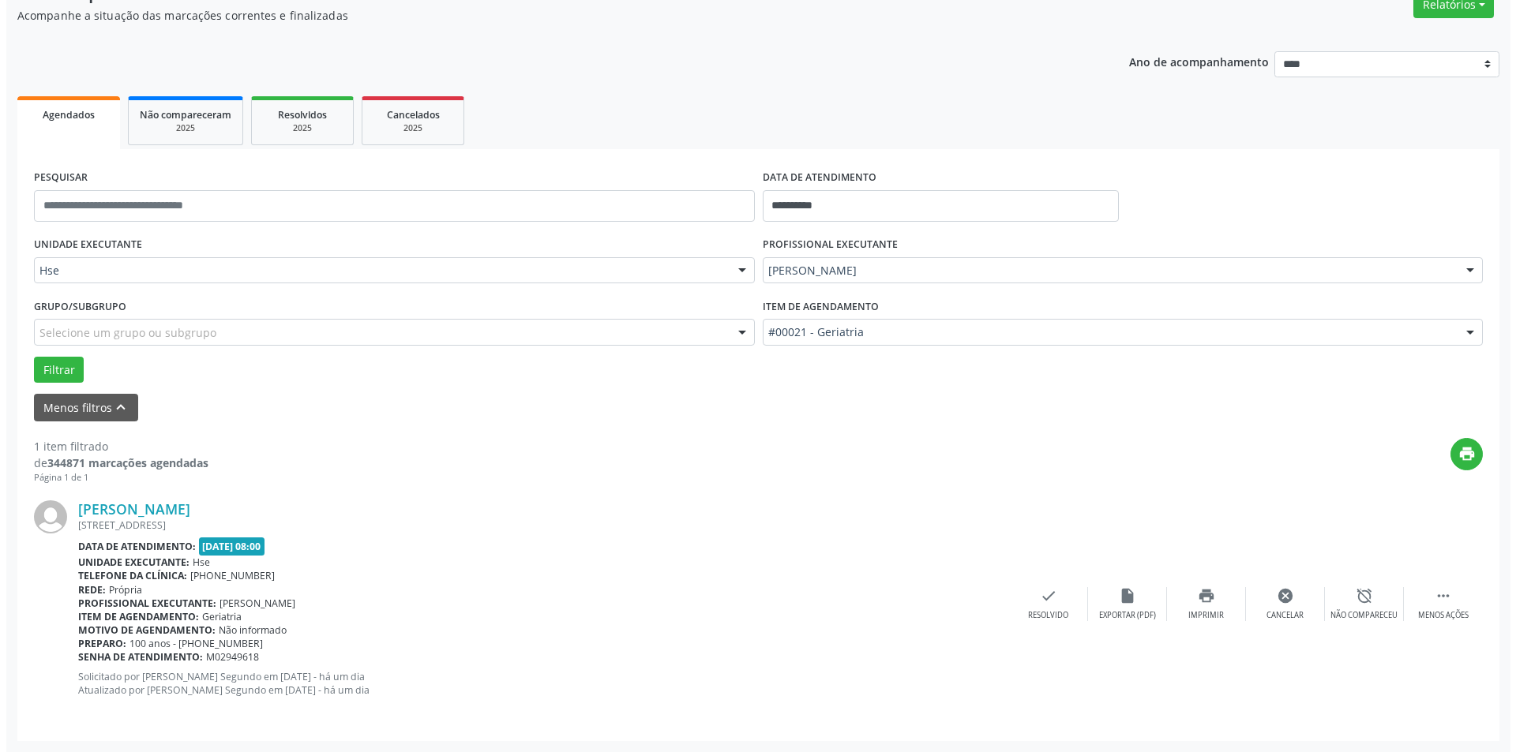
scroll to position [0, 0]
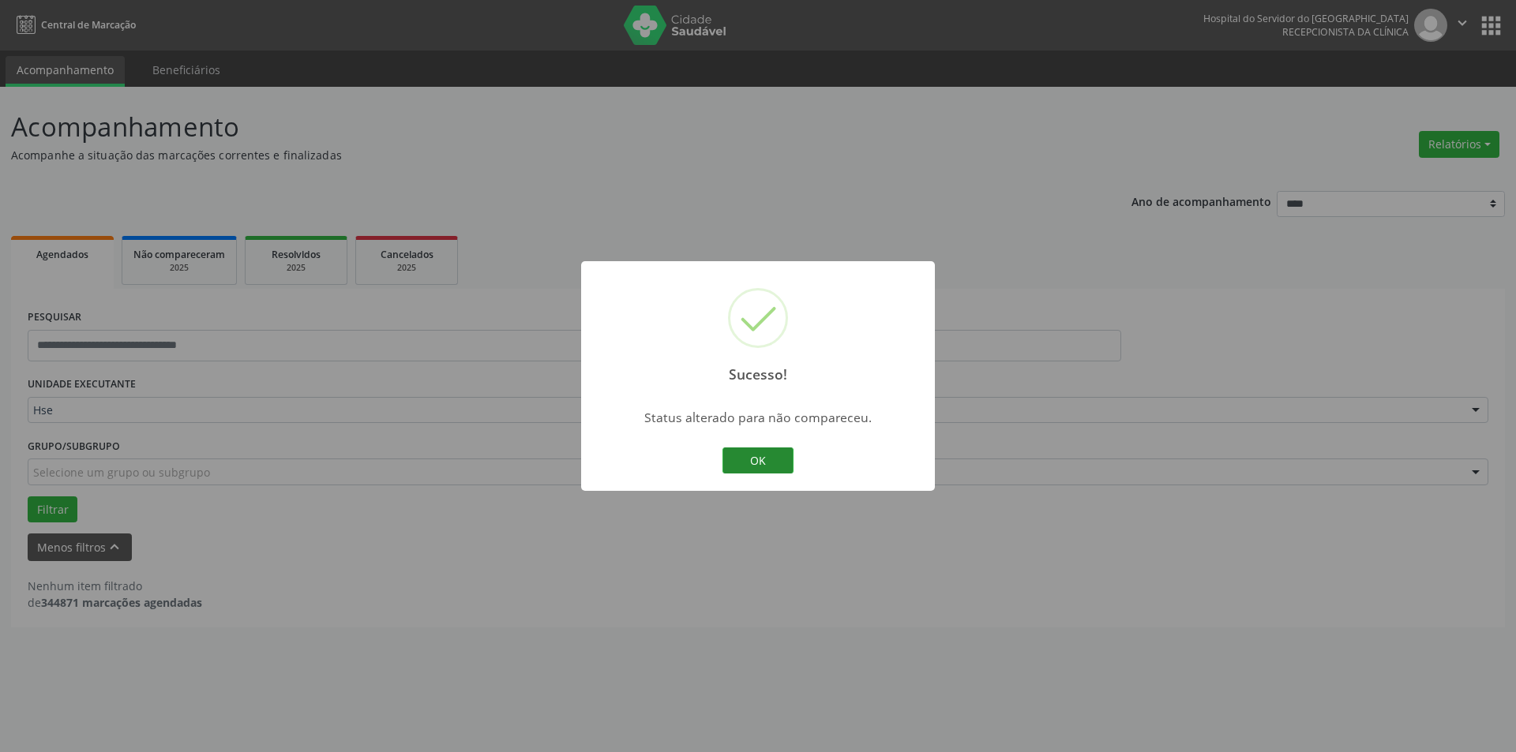
click at [763, 452] on button "OK" at bounding box center [757, 461] width 71 height 27
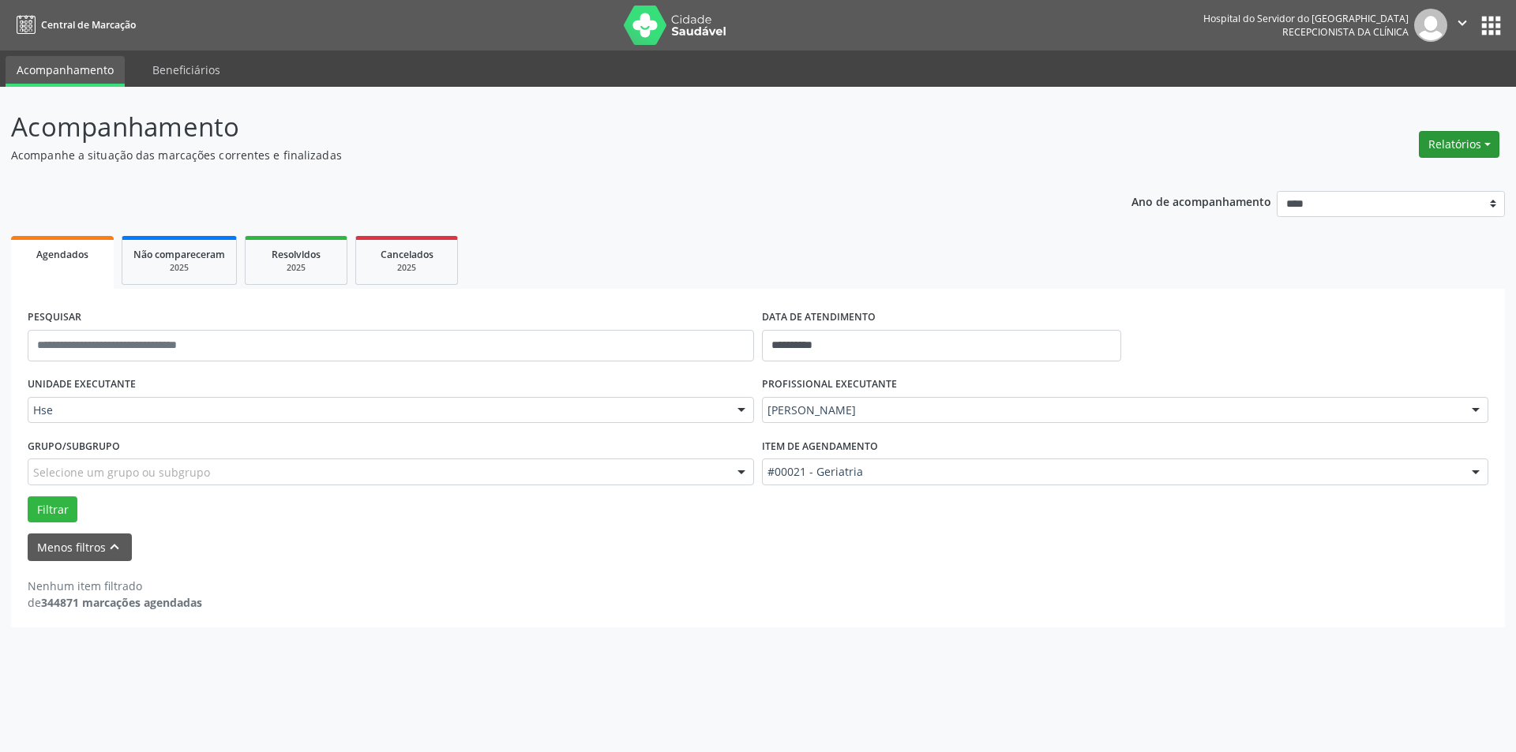
click at [1461, 147] on button "Relatórios" at bounding box center [1459, 144] width 81 height 27
click at [1395, 171] on link "Agendamentos" at bounding box center [1415, 178] width 170 height 22
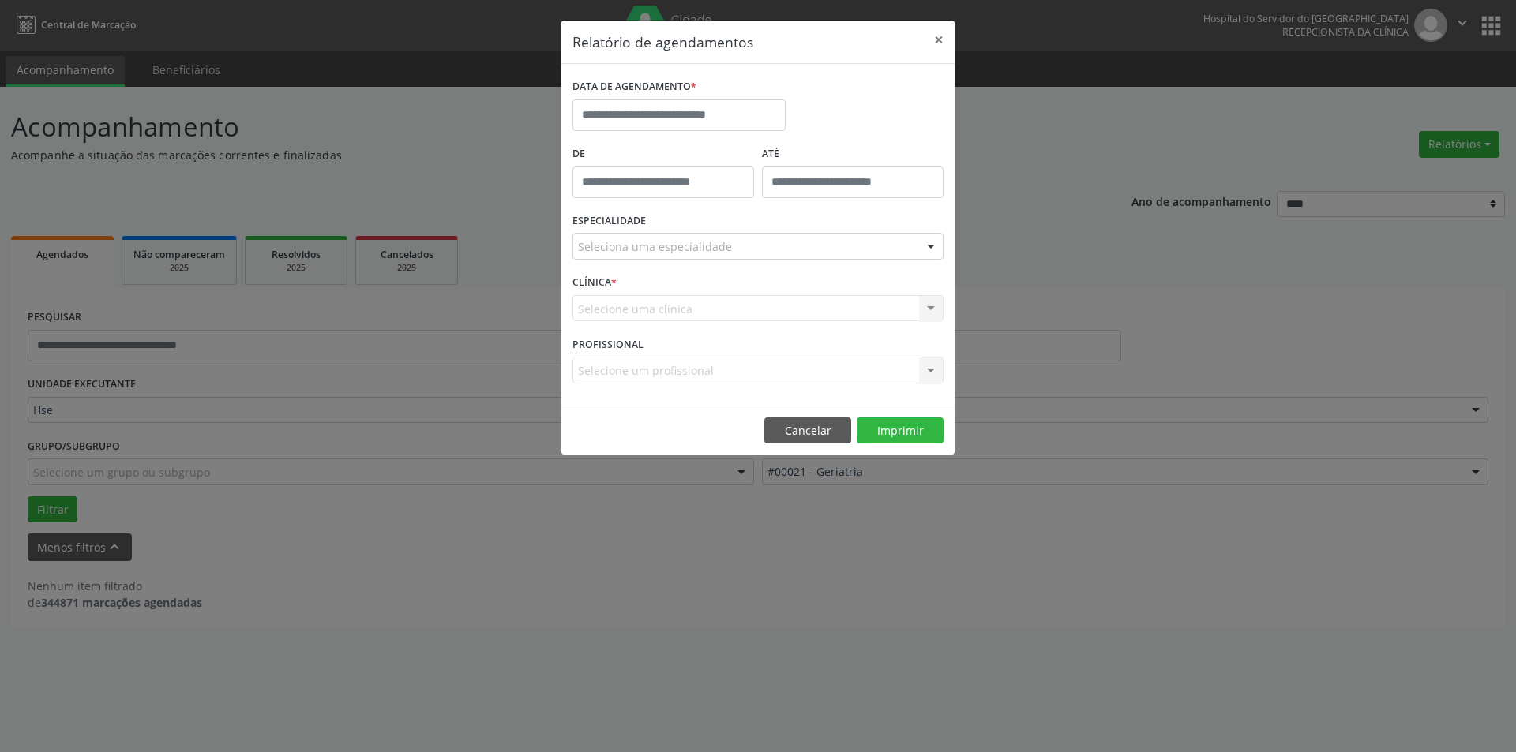
click at [1093, 145] on div "Relatório de agendamentos × DATA DE AGENDAMENTO * De ATÉ ESPECIALIDADE Selecion…" at bounding box center [758, 376] width 1516 height 752
click at [943, 36] on button "×" at bounding box center [939, 40] width 32 height 39
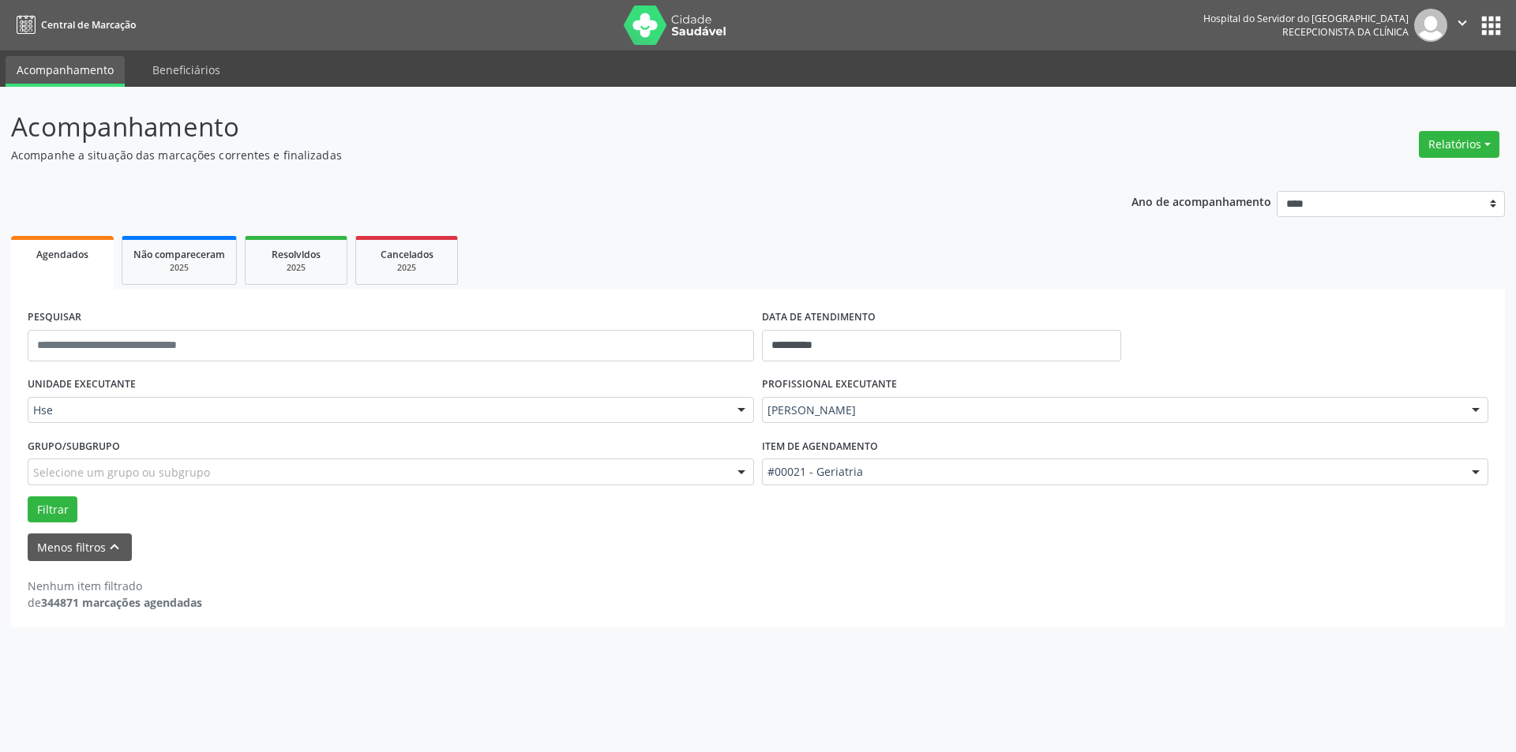
drag, startPoint x: 18, startPoint y: 14, endPoint x: 19, endPoint y: 284, distance: 270.0
drag, startPoint x: 19, startPoint y: 284, endPoint x: 867, endPoint y: 615, distance: 910.2
click at [846, 645] on div "**********" at bounding box center [758, 420] width 1516 height 666
